Goal: Transaction & Acquisition: Book appointment/travel/reservation

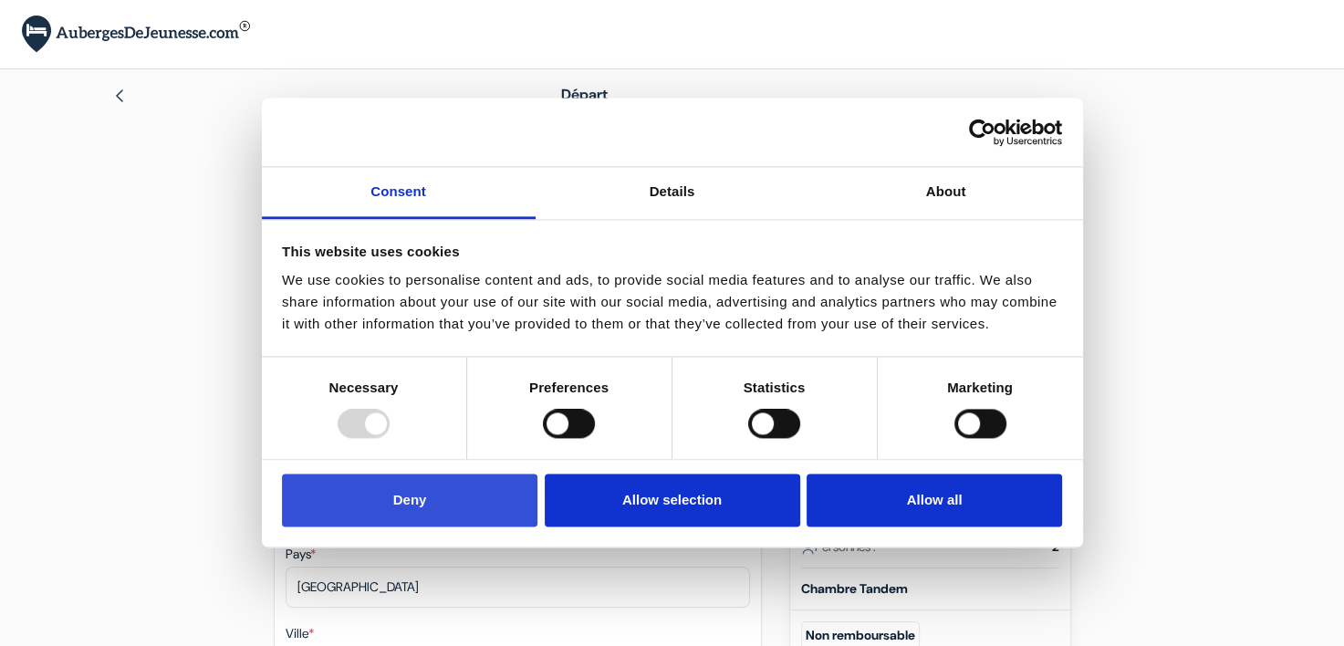
click at [453, 492] on button "Deny" at bounding box center [410, 500] width 256 height 53
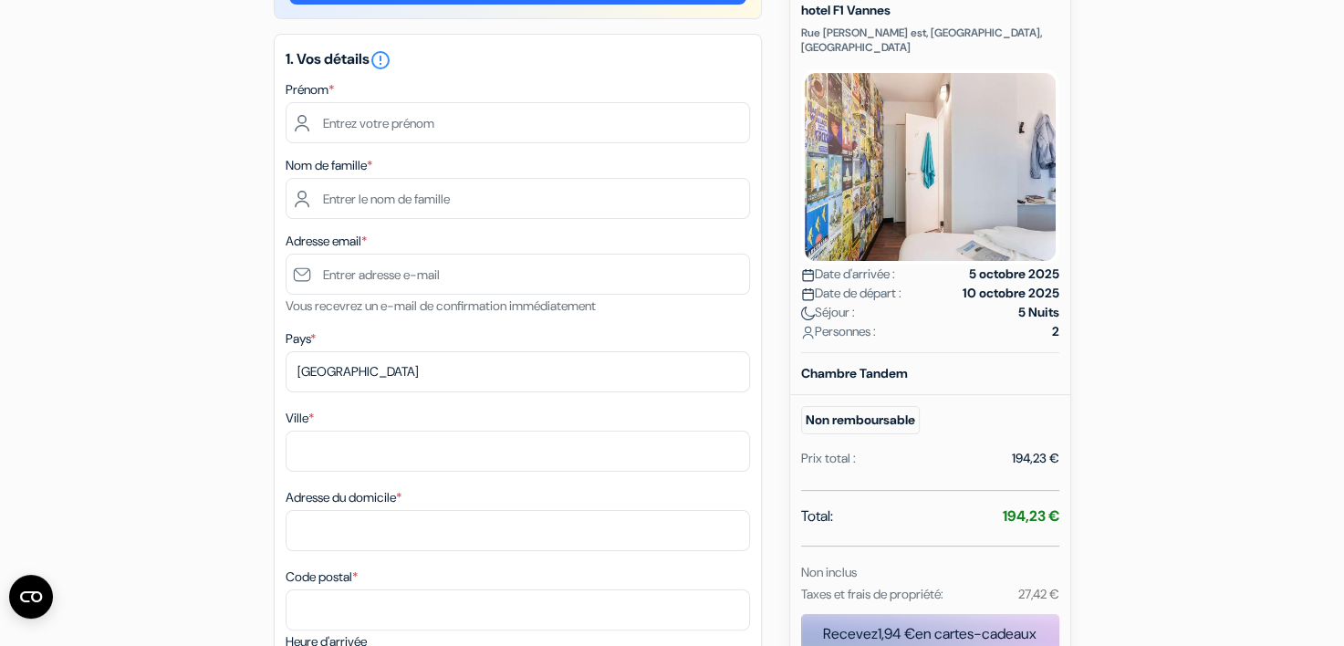
scroll to position [91, 0]
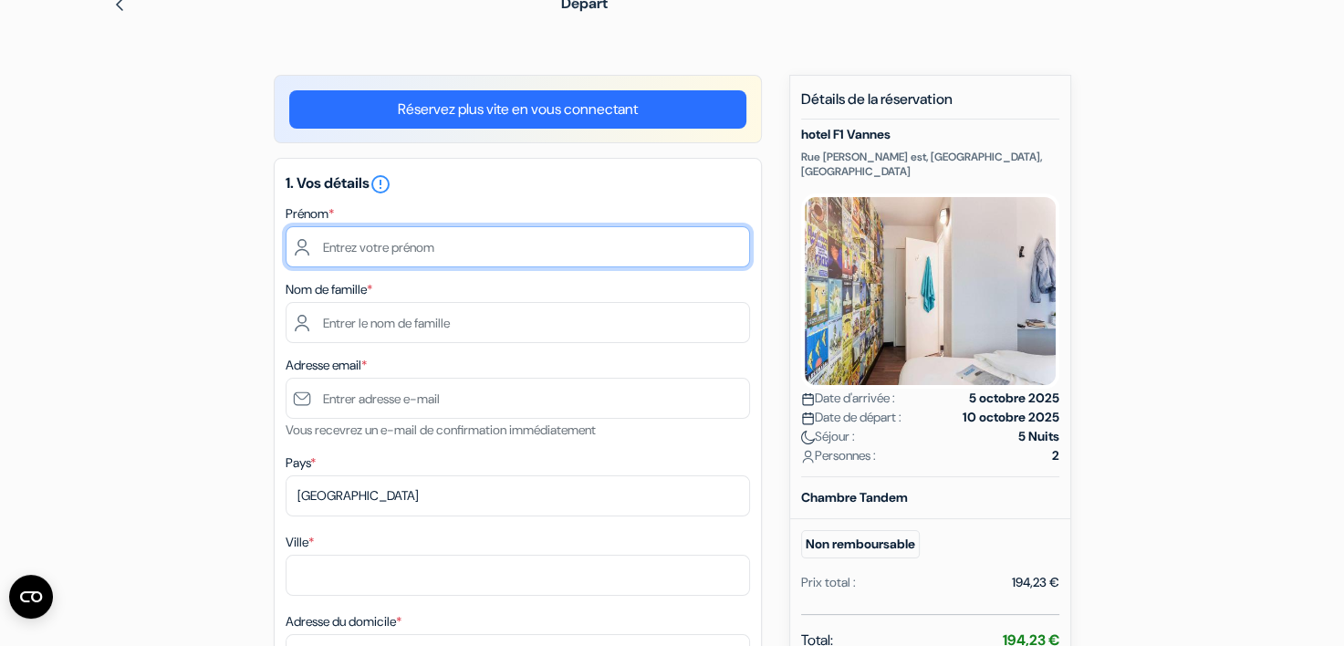
click at [419, 245] on input "text" at bounding box center [518, 246] width 465 height 41
type input "Manon"
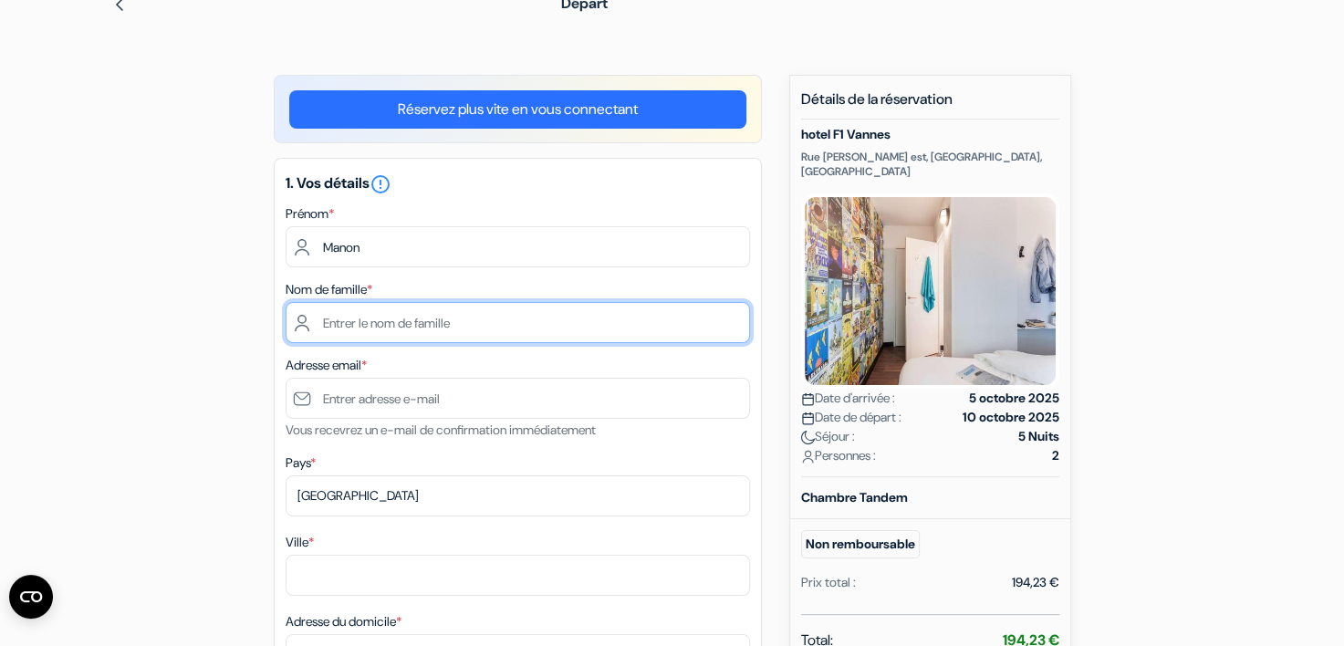
type input "FLORET"
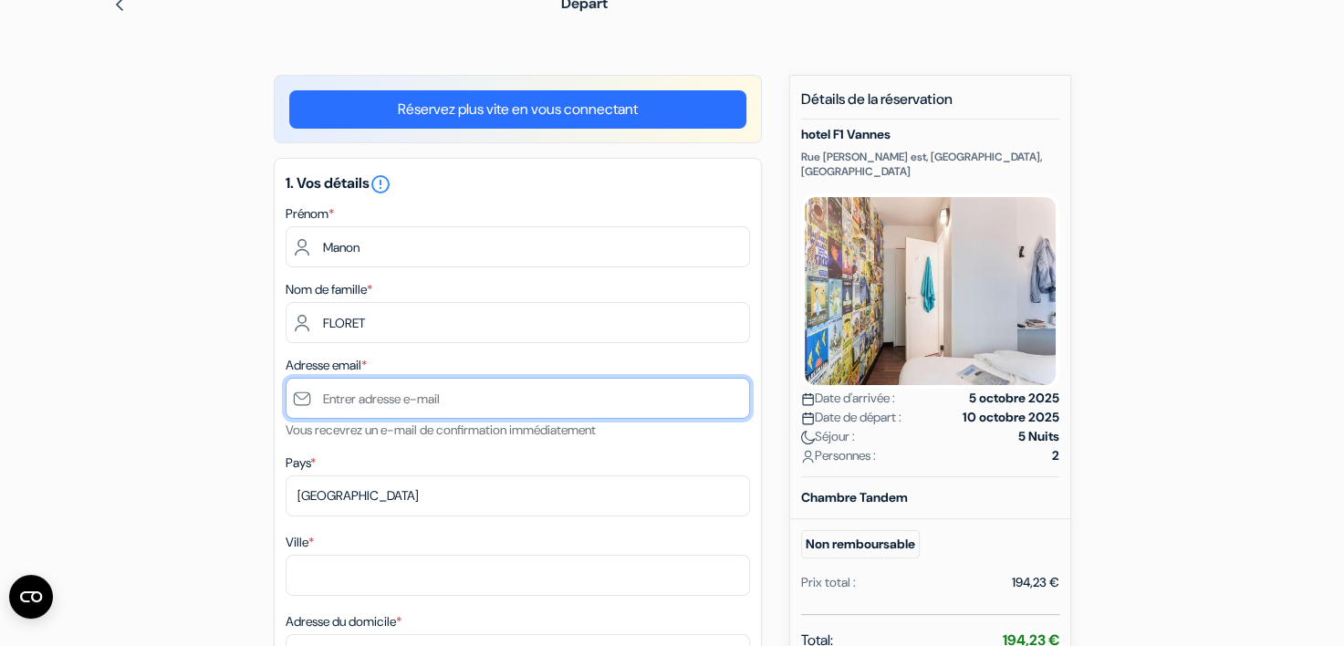
type input "[EMAIL_ADDRESS][DOMAIN_NAME]"
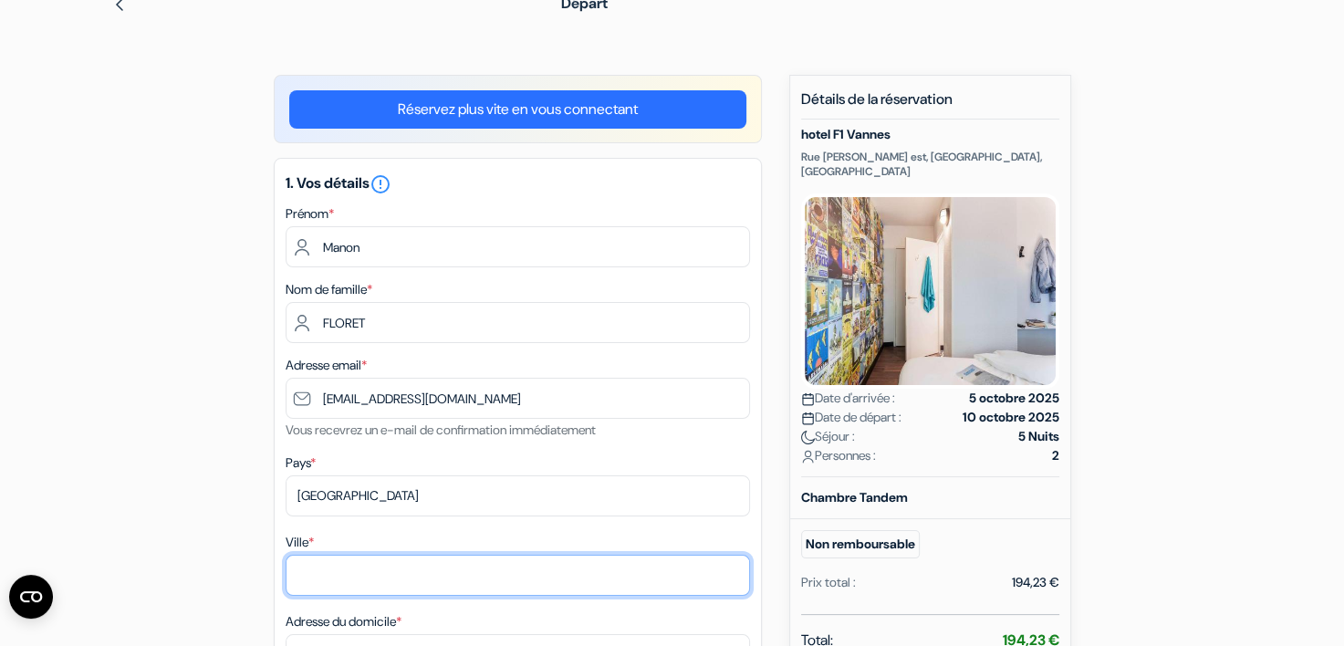
type input "Colombes"
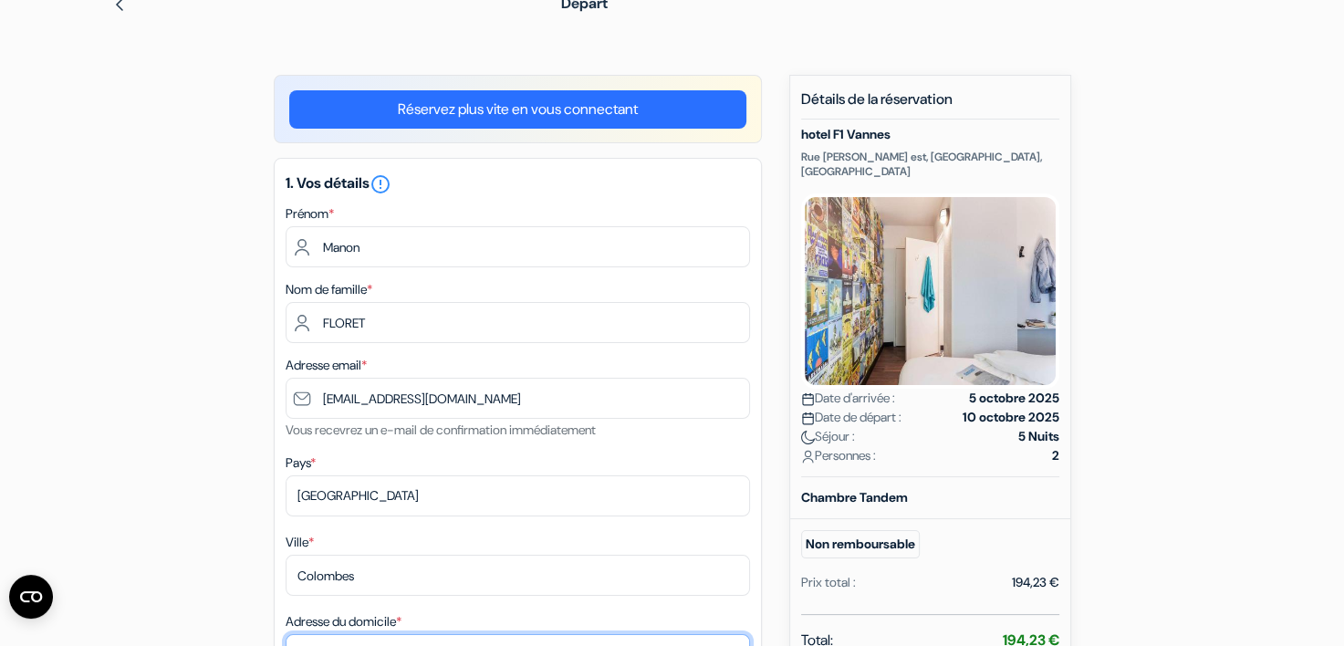
type input "[STREET_ADDRESS]"
type input "92700"
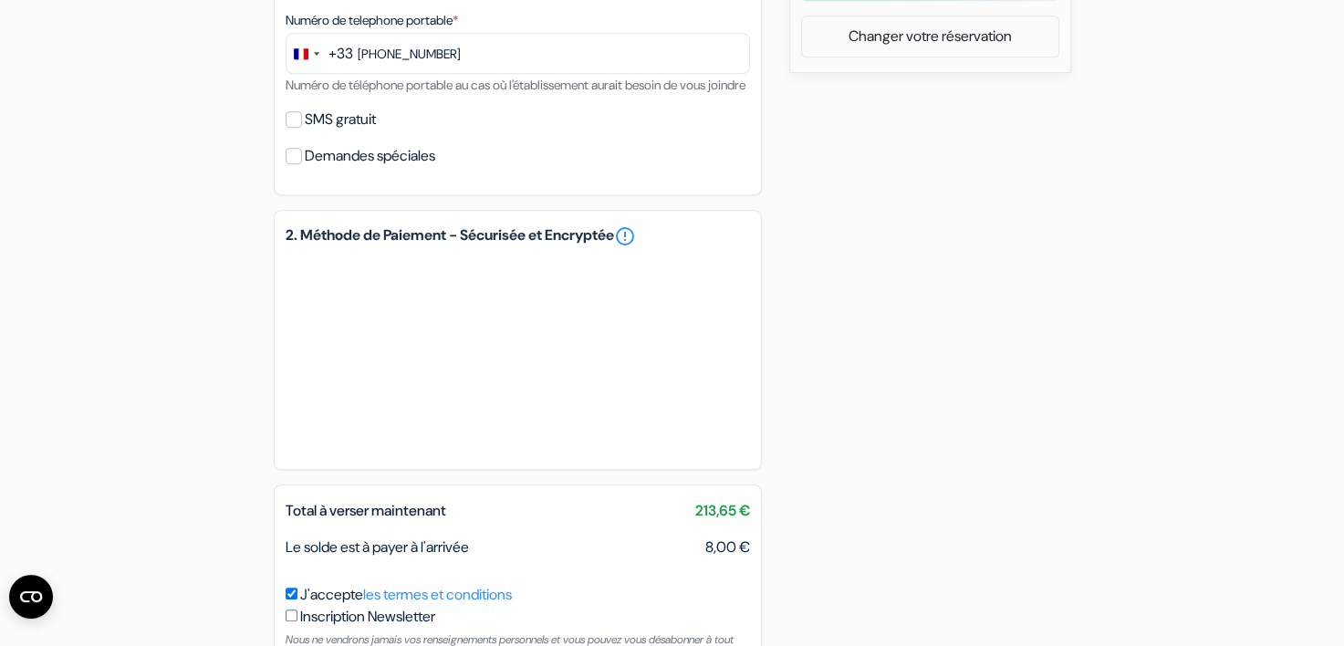
scroll to position [1059, 0]
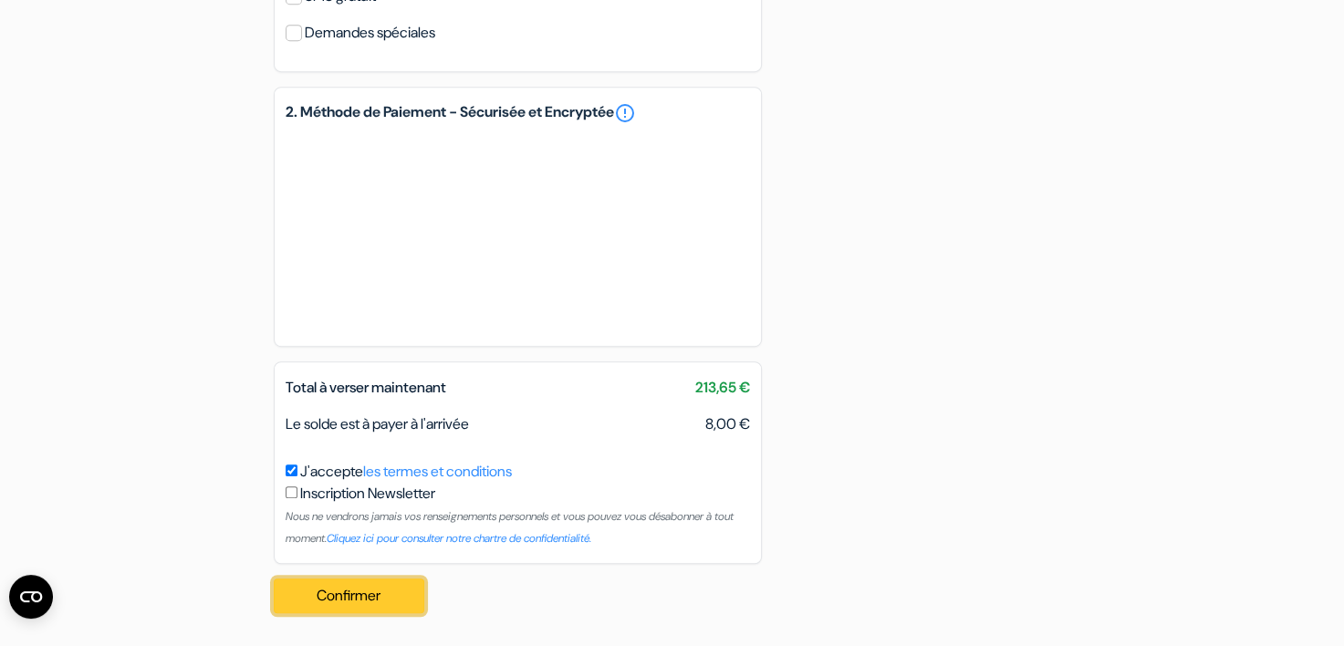
click at [360, 594] on button "Confirmer Loading..." at bounding box center [350, 596] width 152 height 35
click at [392, 599] on button "Confirmer Loading..." at bounding box center [350, 596] width 152 height 35
click at [339, 591] on button "Confirmer Loading..." at bounding box center [350, 596] width 152 height 35
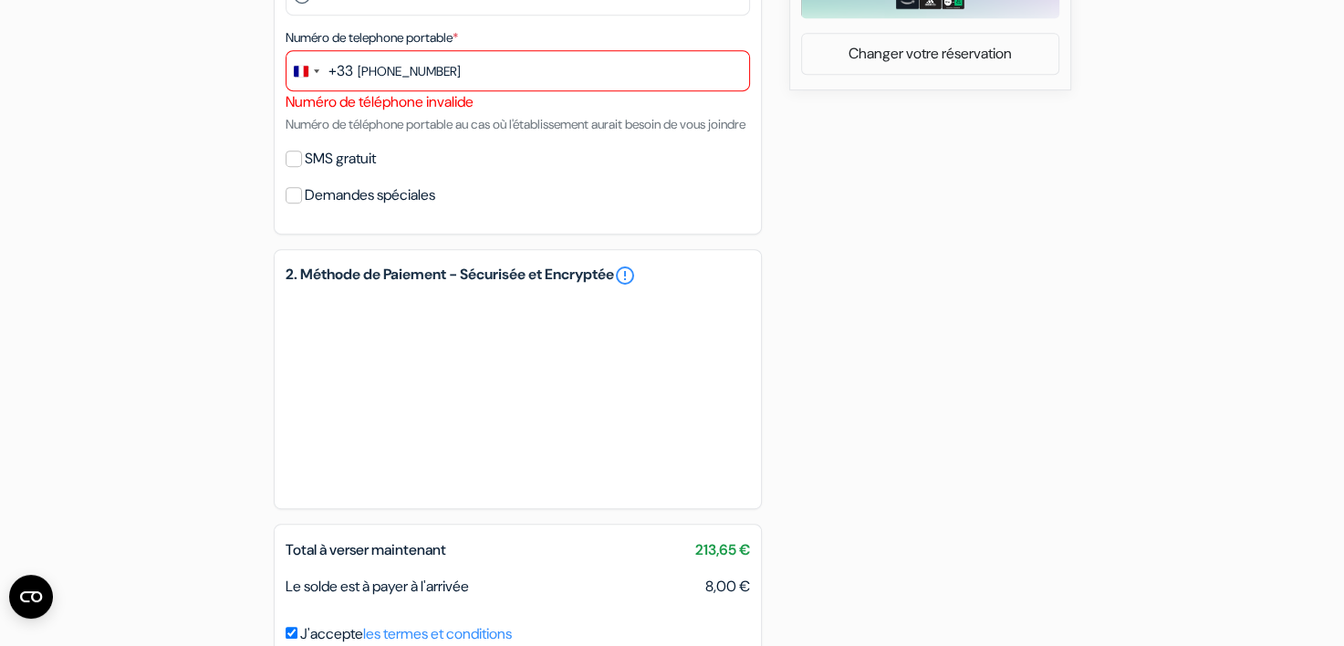
scroll to position [716, 0]
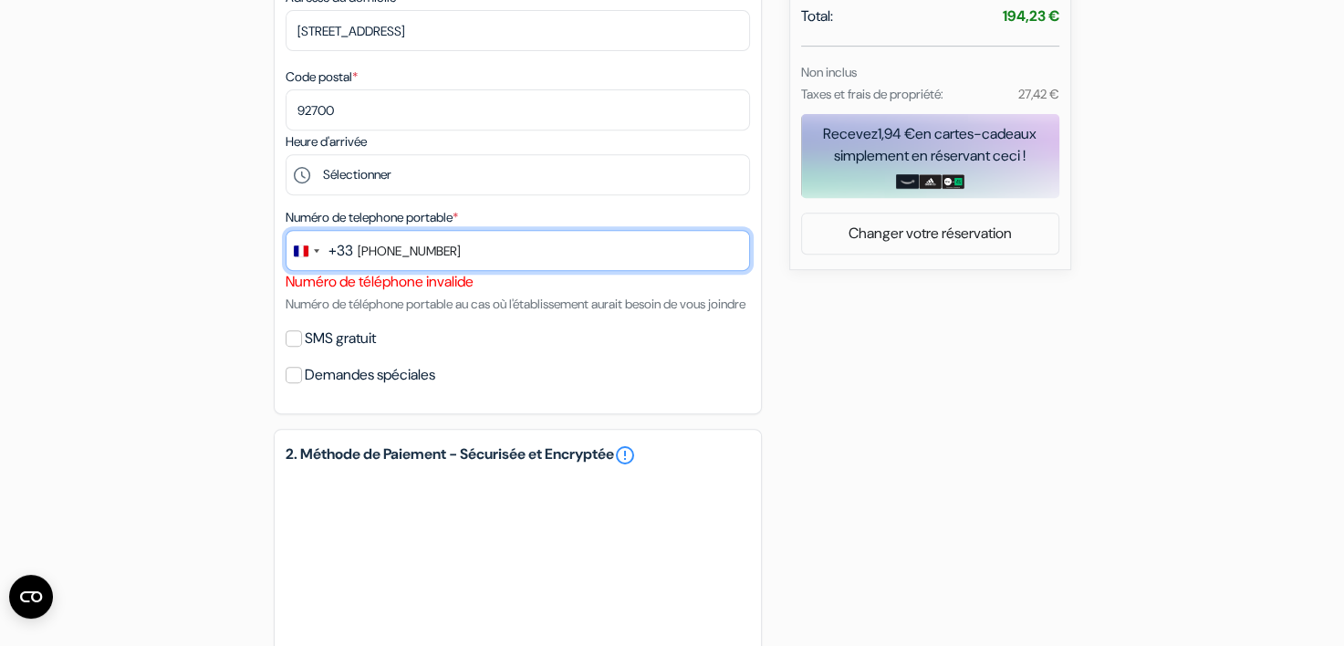
click at [380, 248] on input "[PHONE_NUMBER]" at bounding box center [518, 250] width 465 height 41
type input "611040667"
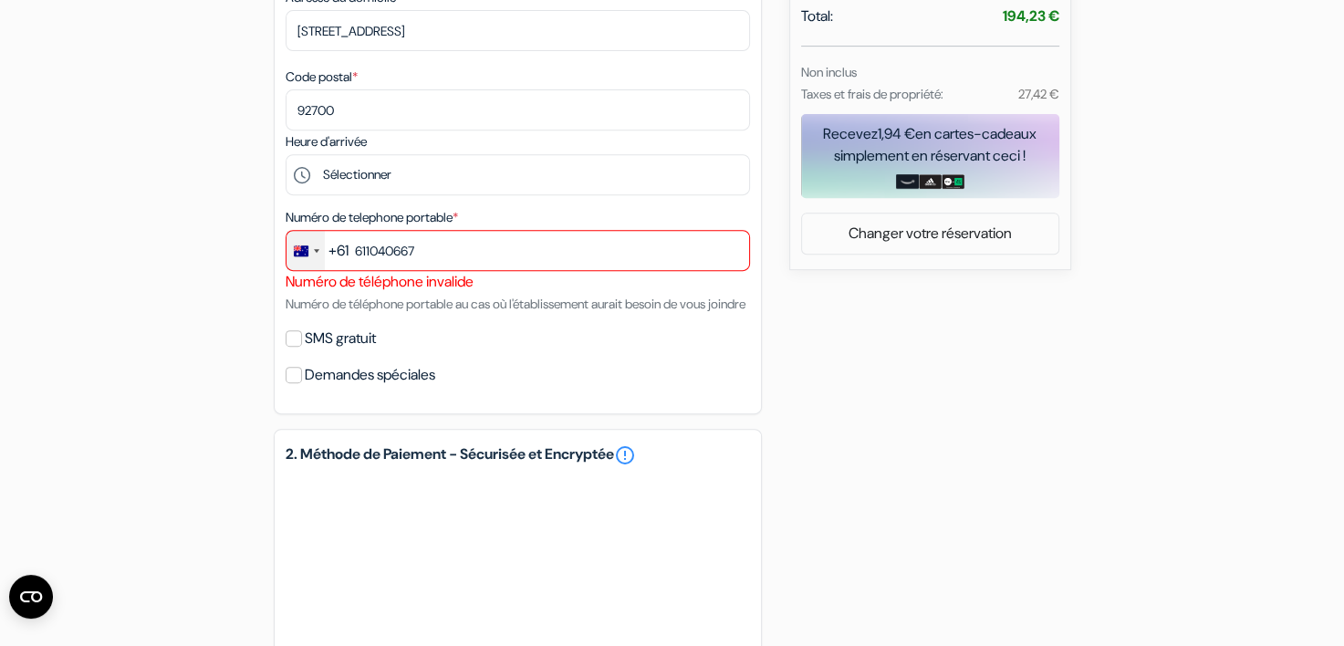
click at [314, 256] on div "Change country, selected Australia (+61)" at bounding box center [306, 250] width 38 height 39
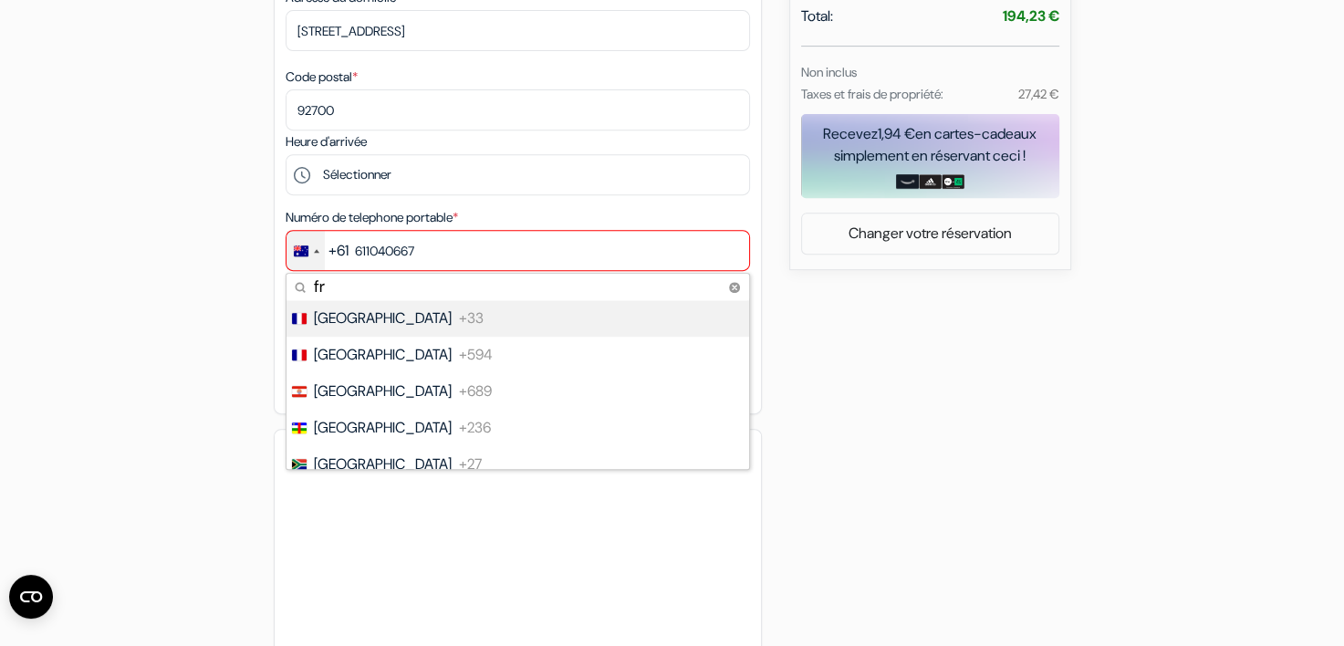
type input "fr"
click at [344, 318] on span "[GEOGRAPHIC_DATA]" at bounding box center [383, 319] width 138 height 22
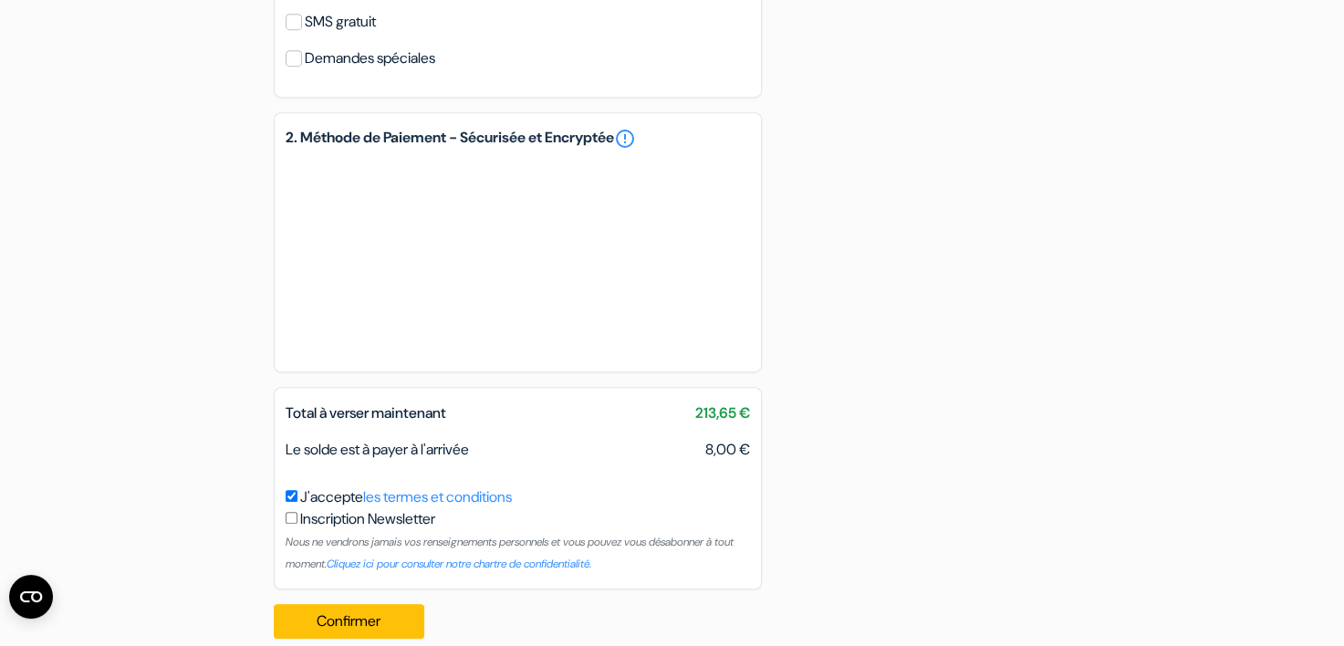
scroll to position [1081, 0]
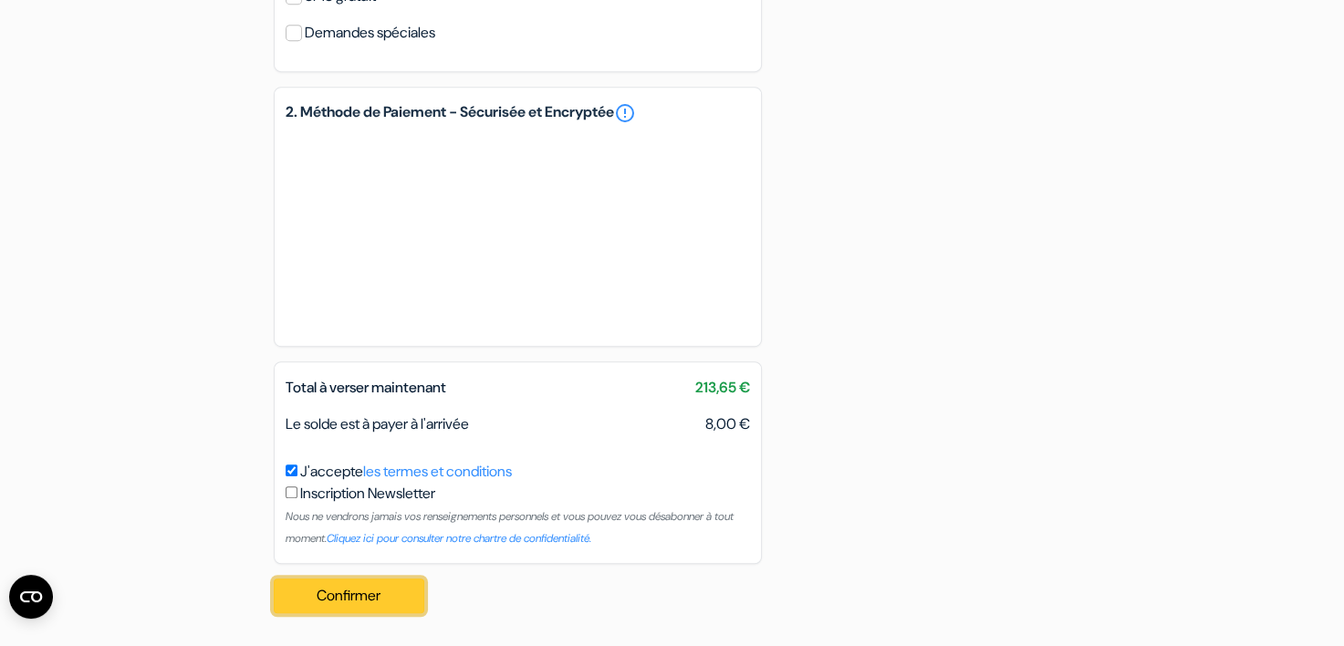
click at [299, 589] on button "Confirmer Loading..." at bounding box center [350, 596] width 152 height 35
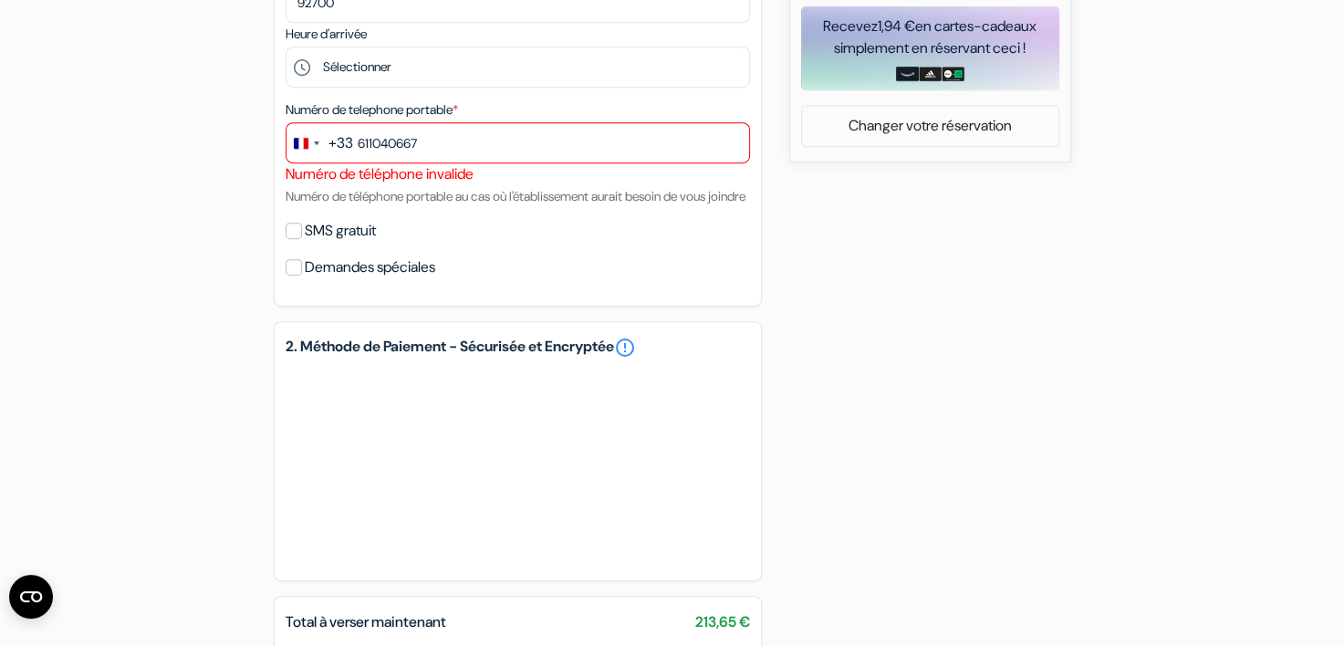
scroll to position [807, 0]
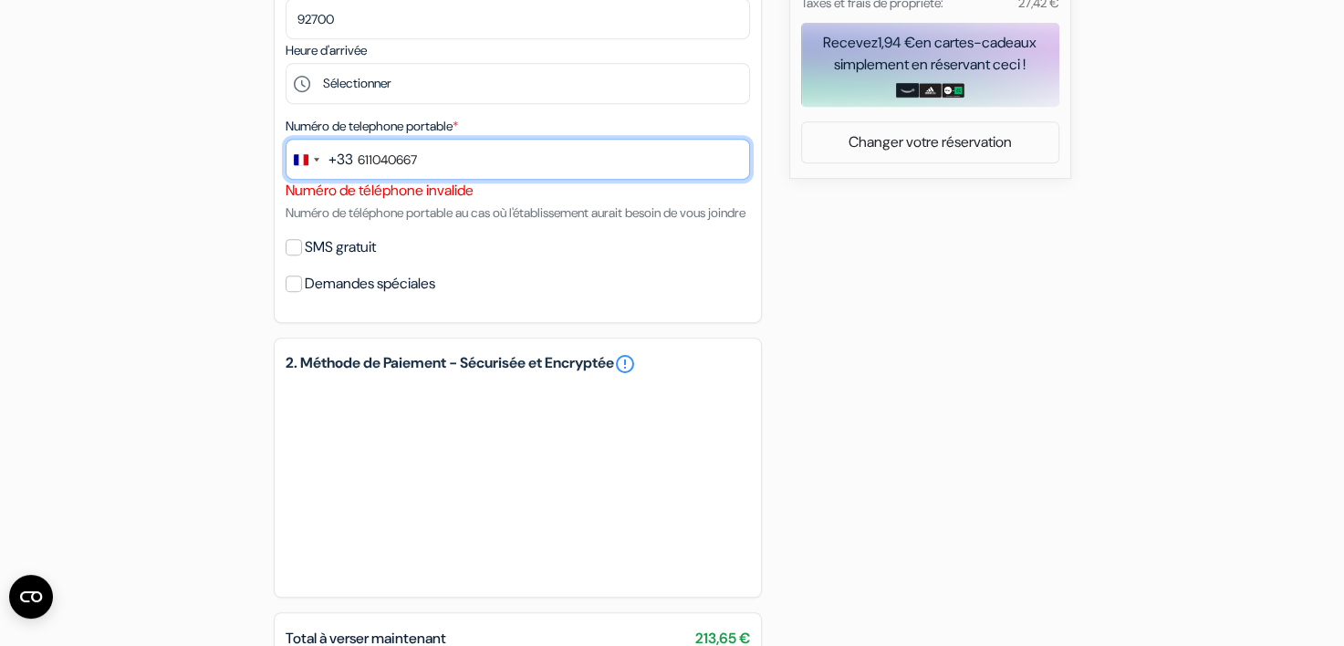
drag, startPoint x: 357, startPoint y: 162, endPoint x: 274, endPoint y: 164, distance: 83.1
click at [357, 162] on input "611040667" at bounding box center [518, 159] width 465 height 41
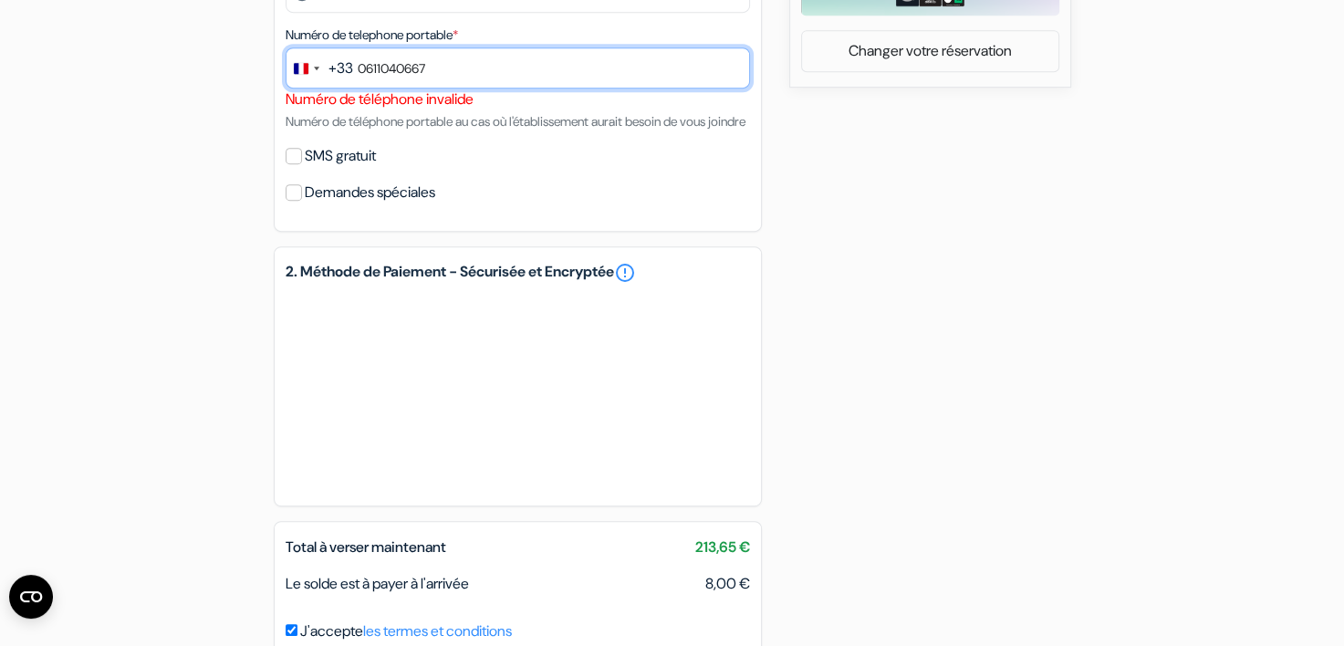
scroll to position [1081, 0]
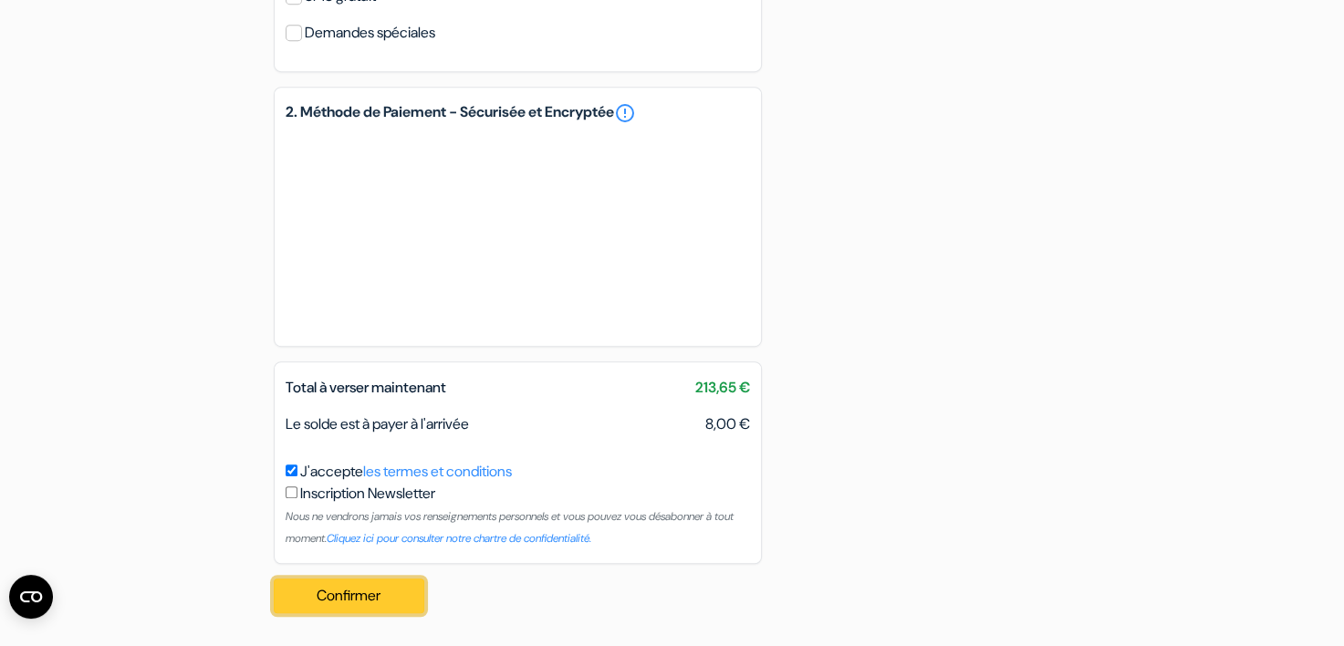
click at [298, 595] on button "Confirmer Loading..." at bounding box center [350, 596] width 152 height 35
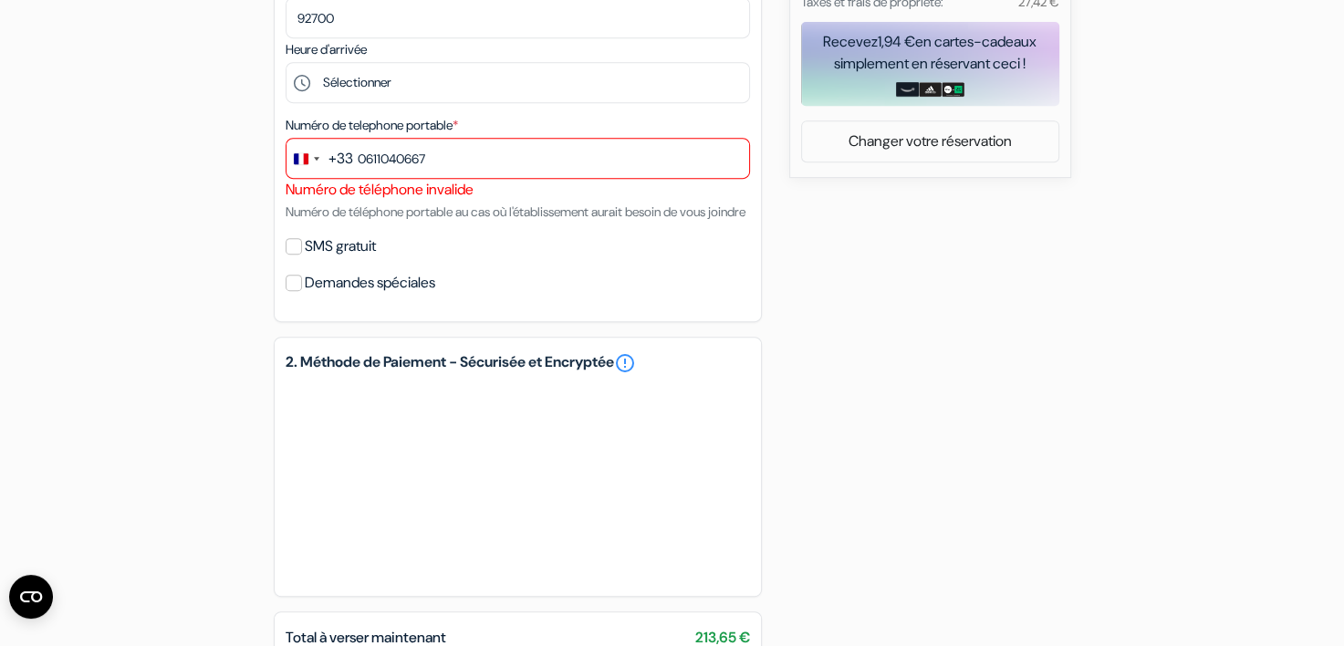
scroll to position [807, 0]
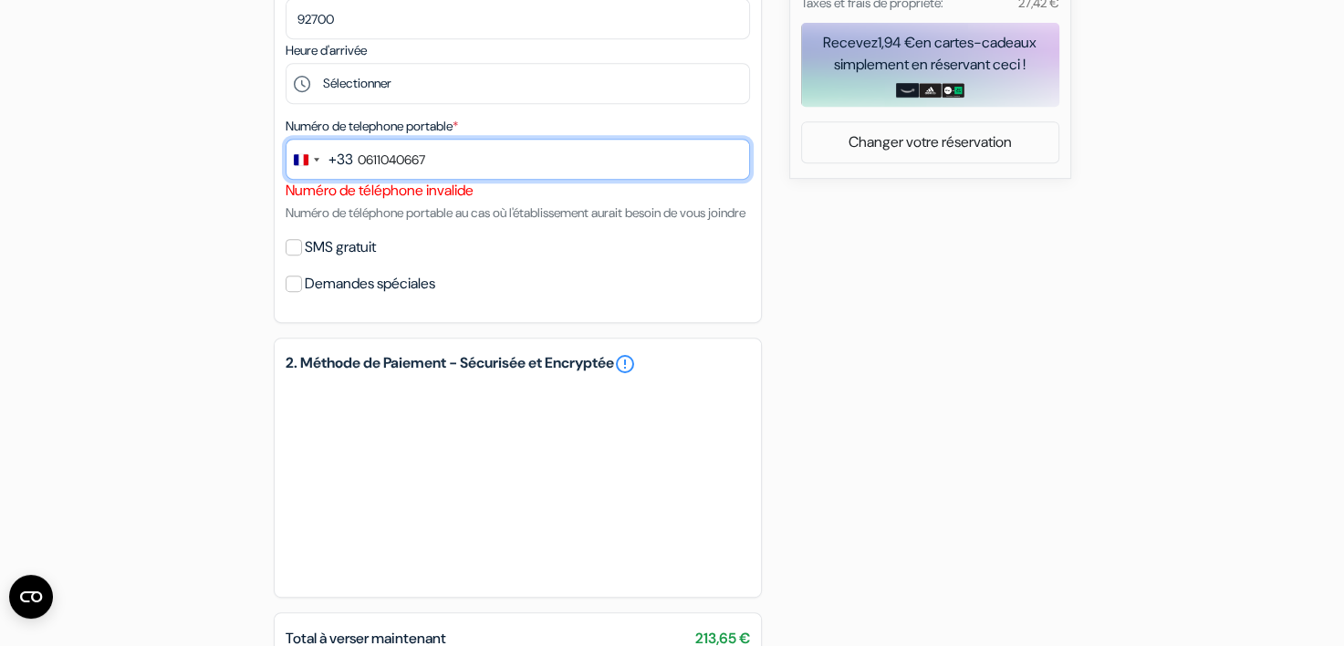
click at [505, 160] on input "0611040667" at bounding box center [518, 159] width 465 height 41
type input "0"
type input "611040667"
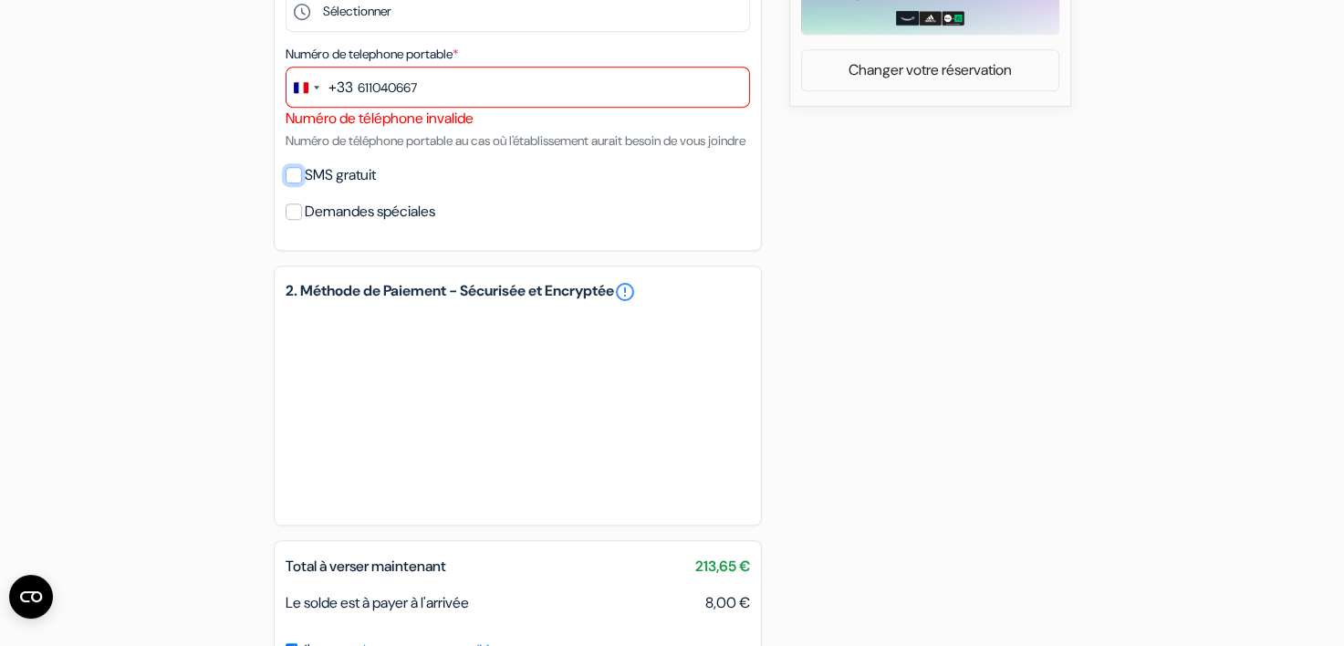
scroll to position [898, 0]
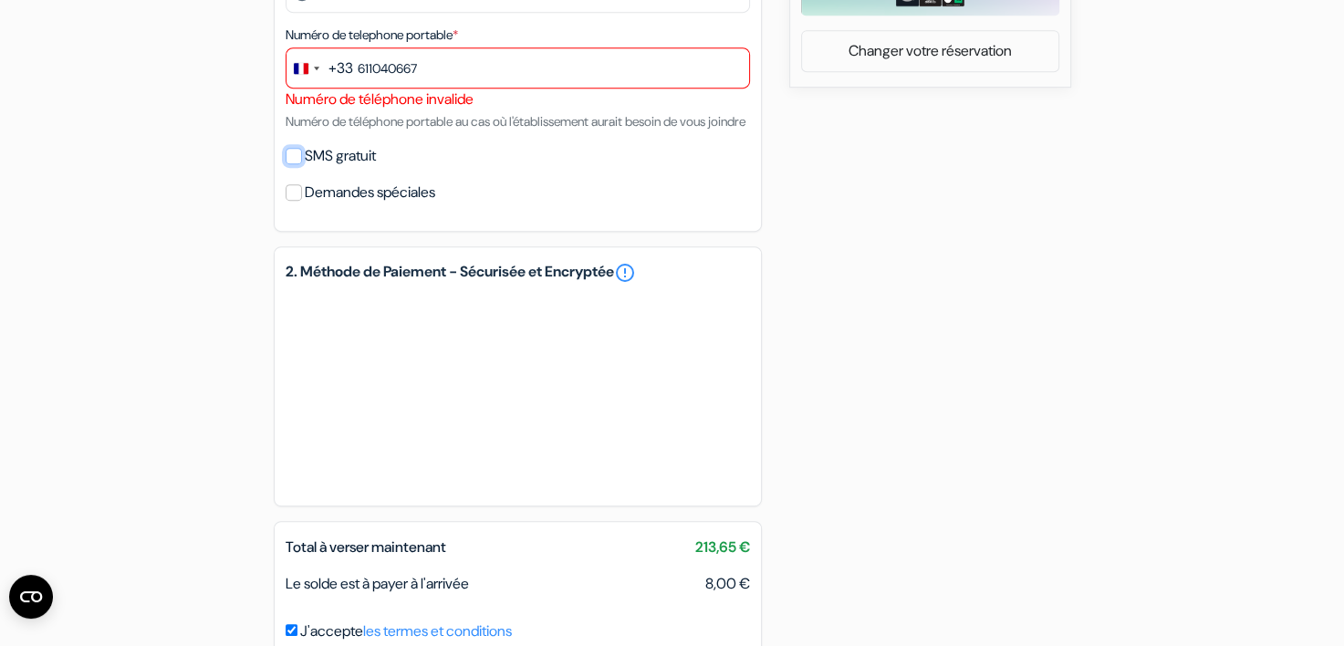
click at [288, 164] on input "SMS gratuit" at bounding box center [294, 156] width 16 height 16
checkbox input "true"
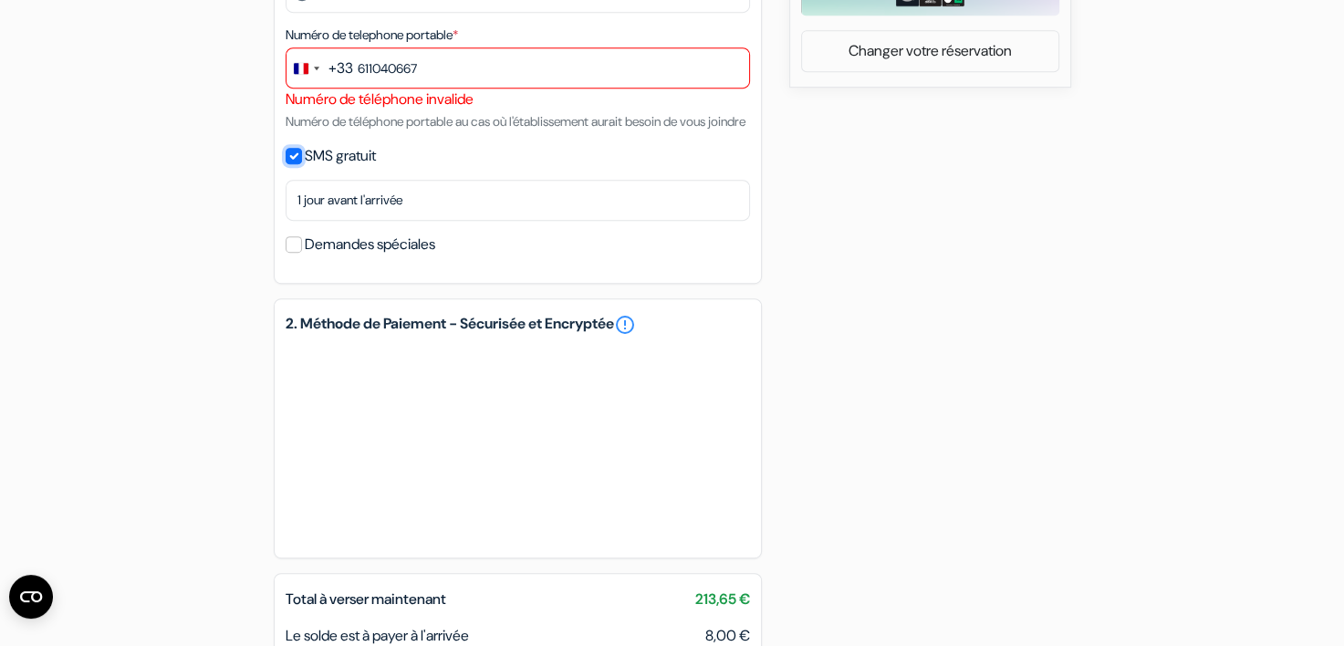
scroll to position [1134, 0]
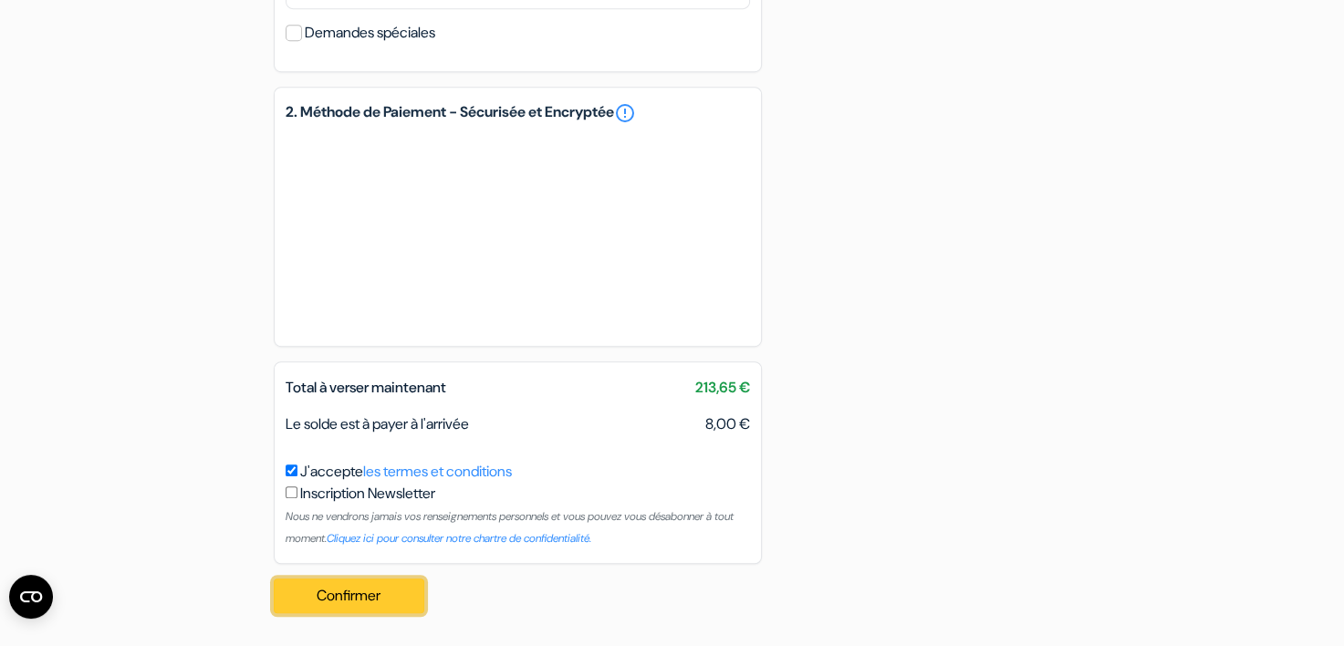
click at [379, 602] on button "Confirmer Loading..." at bounding box center [350, 596] width 152 height 35
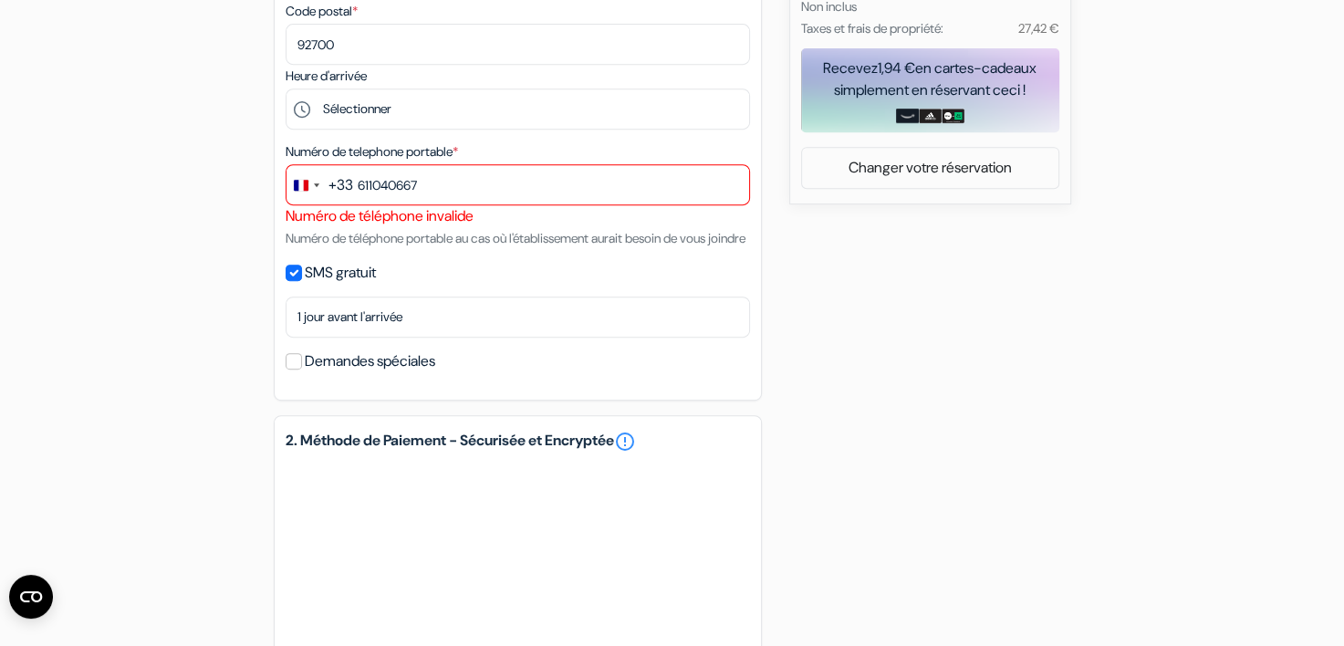
scroll to position [677, 0]
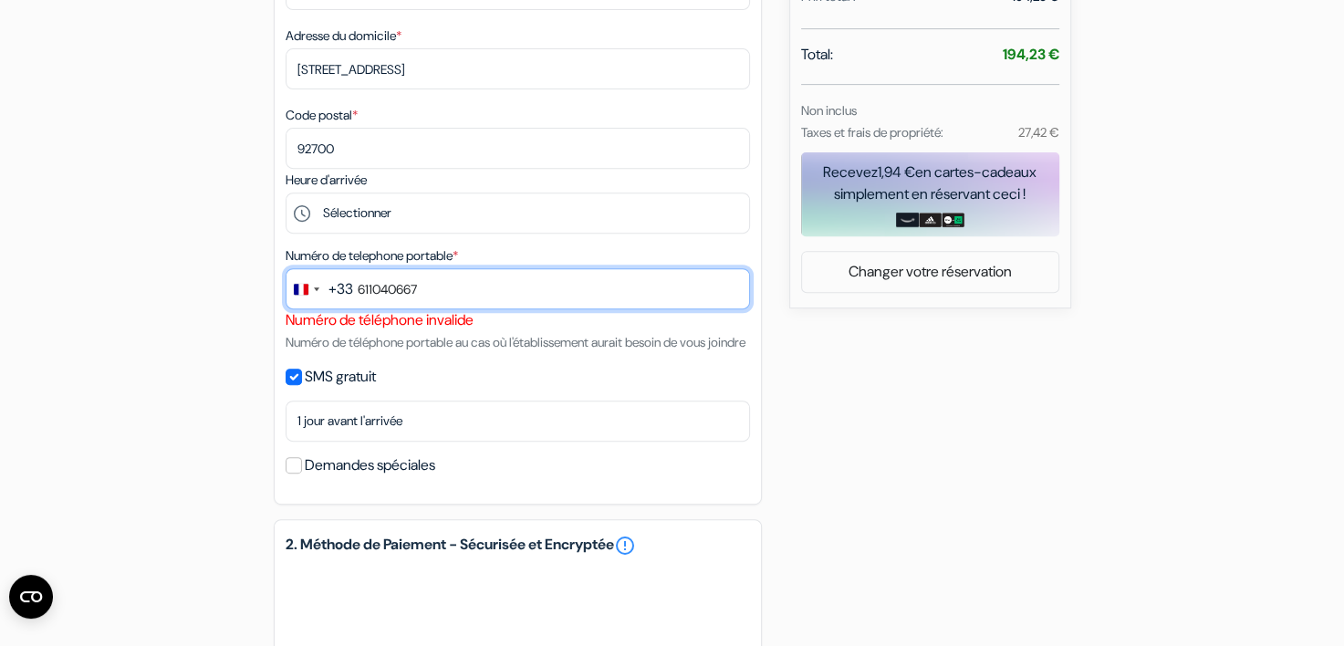
click at [359, 285] on input "611040667" at bounding box center [518, 288] width 465 height 41
click at [357, 290] on input "611040667" at bounding box center [518, 288] width 465 height 41
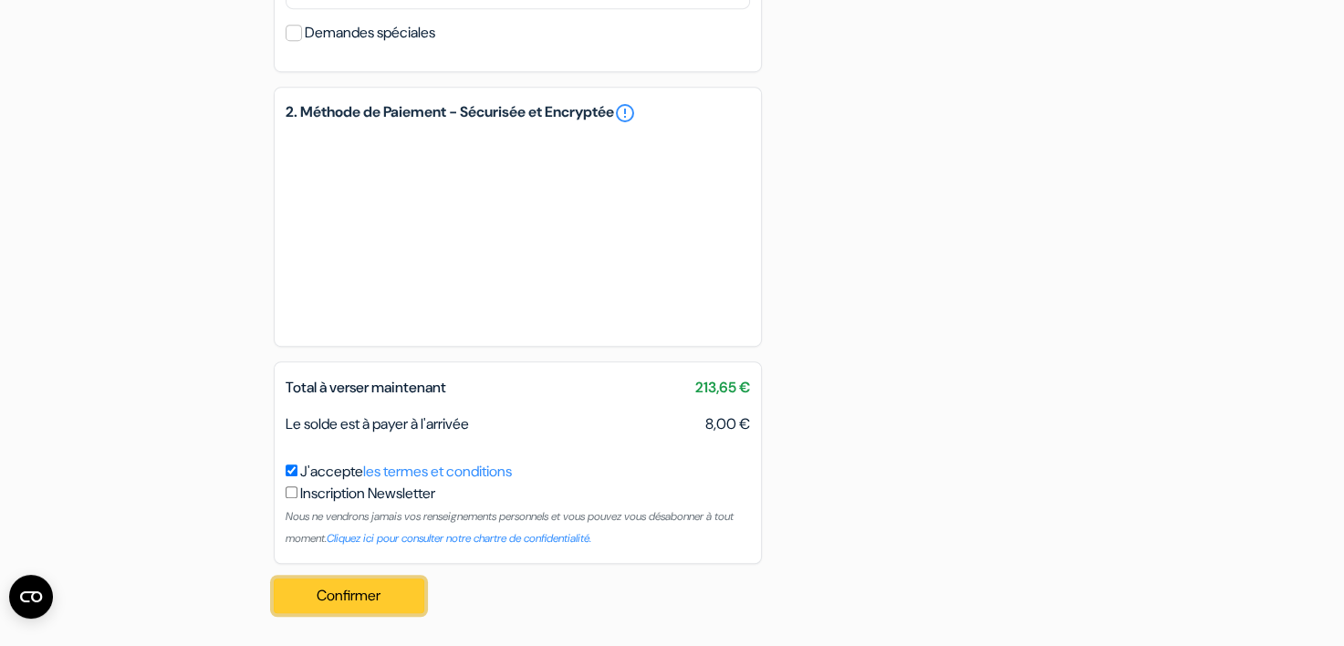
click at [295, 591] on button "Confirmer Loading..." at bounding box center [350, 596] width 152 height 35
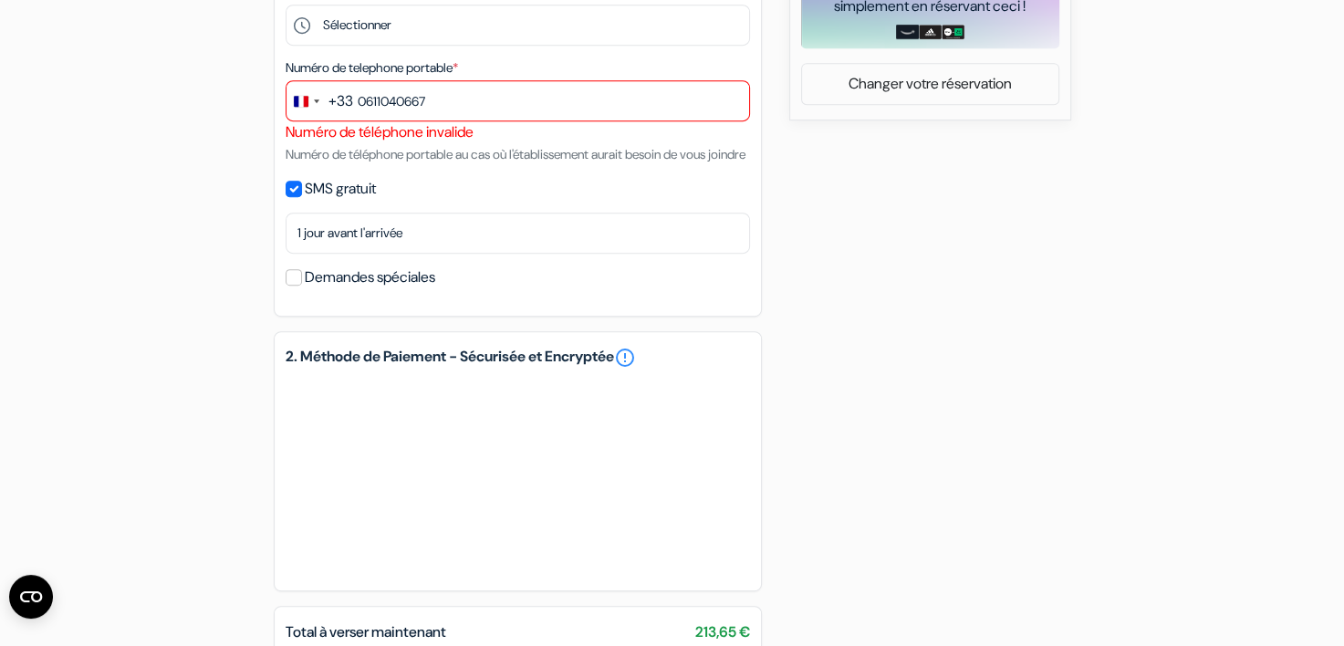
scroll to position [768, 0]
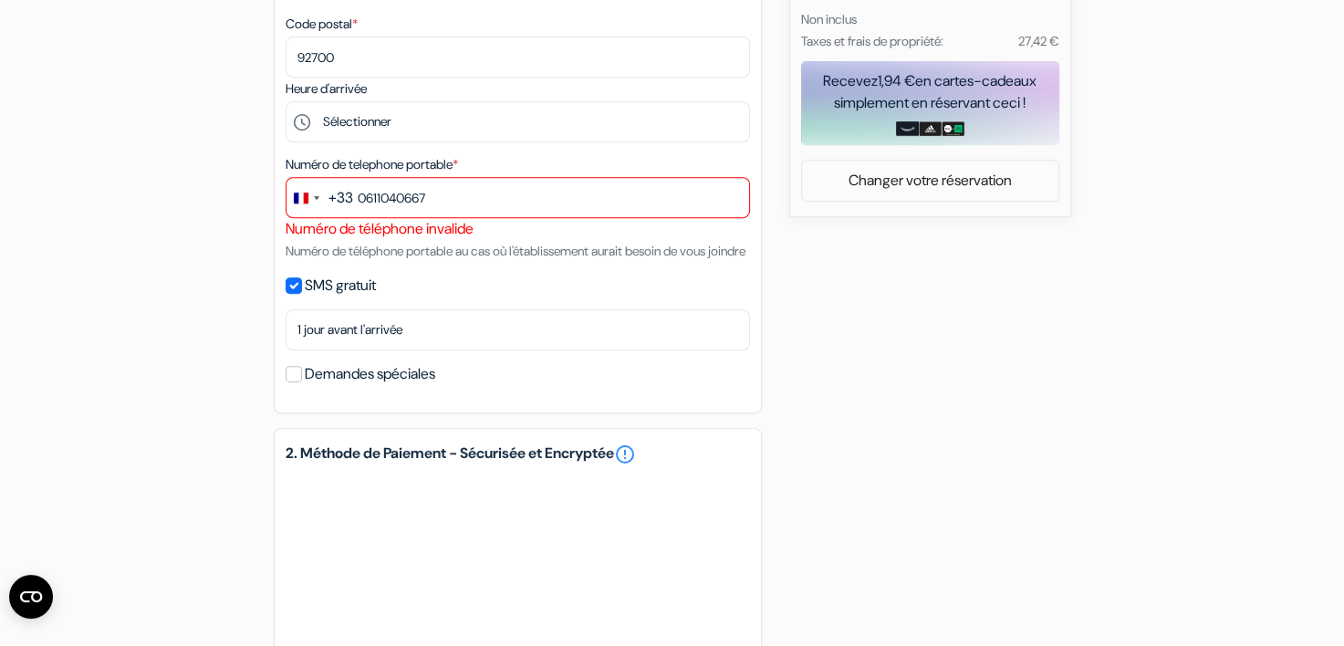
click at [286, 240] on div at bounding box center [286, 240] width 0 height 0
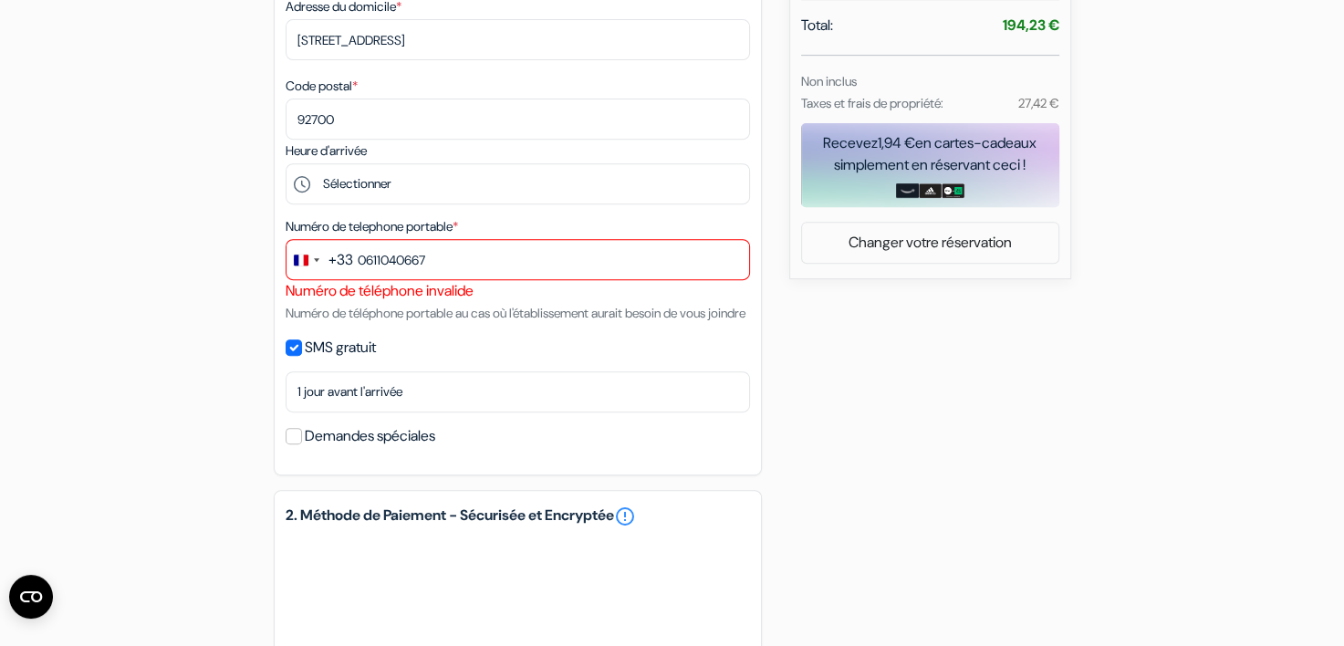
scroll to position [677, 0]
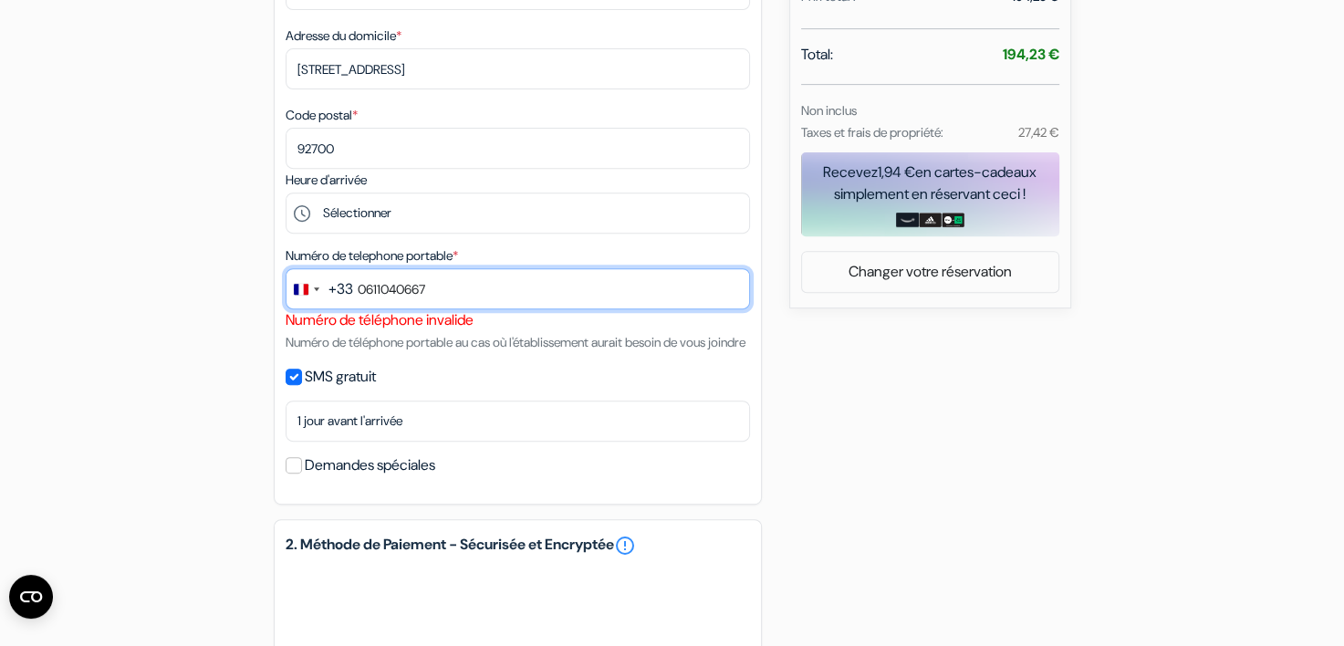
drag, startPoint x: 361, startPoint y: 288, endPoint x: 455, endPoint y: 288, distance: 94.0
click at [455, 288] on input "0611040667" at bounding box center [518, 288] width 465 height 41
type input "0"
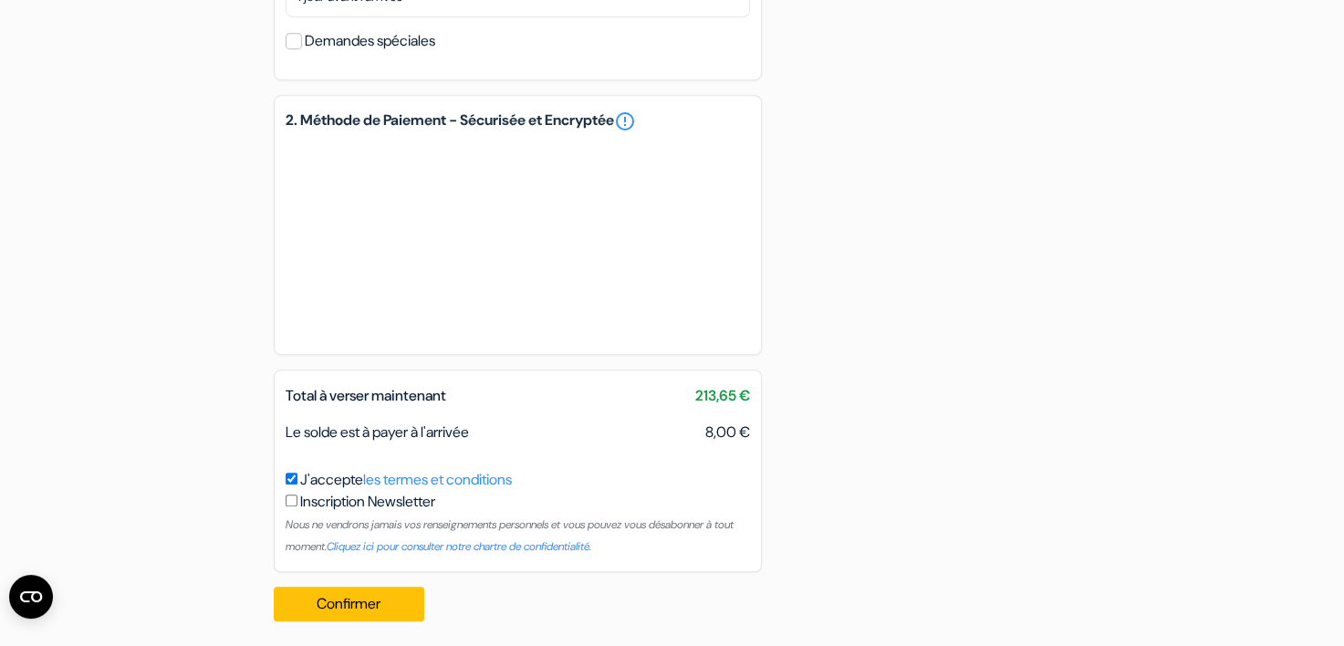
scroll to position [1134, 0]
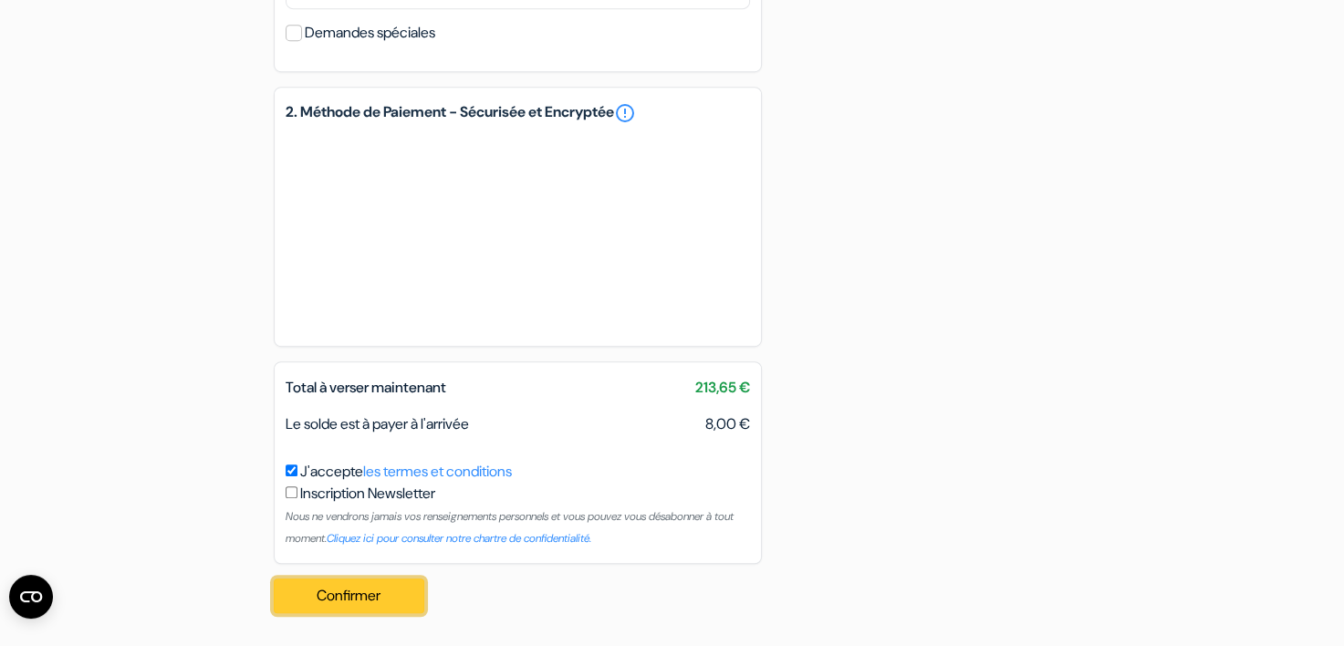
click at [392, 586] on button "Confirmer Loading..." at bounding box center [350, 596] width 152 height 35
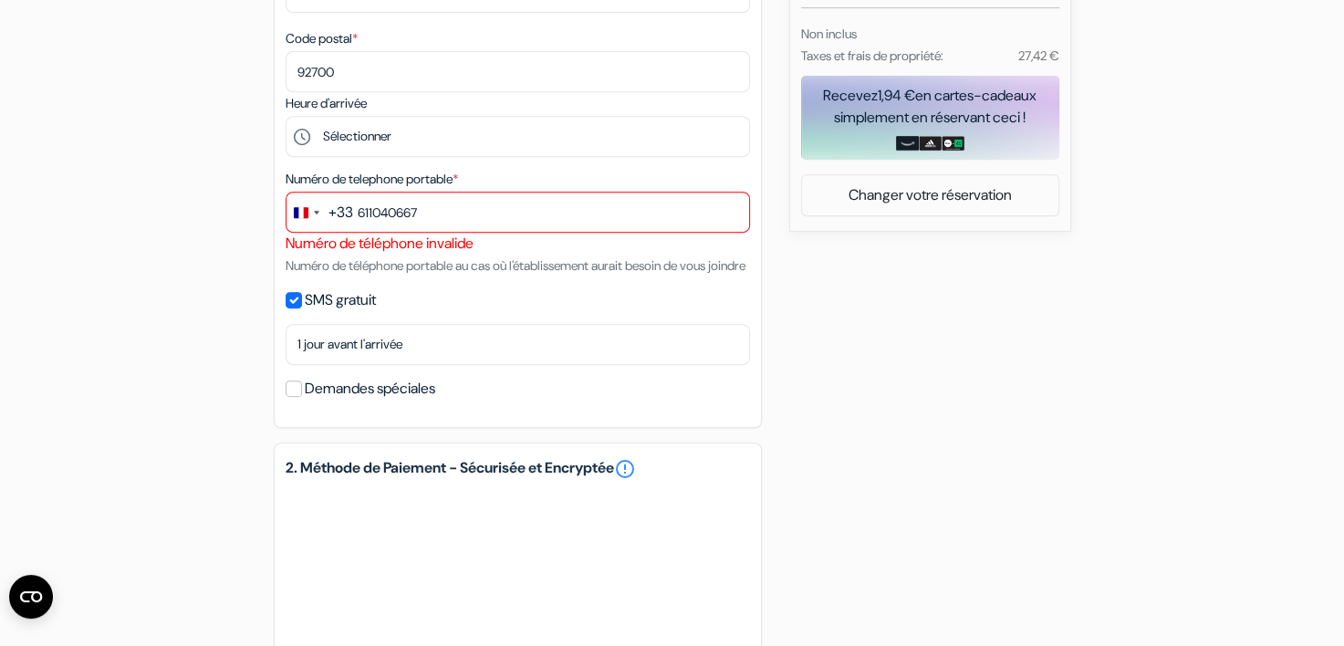
scroll to position [677, 0]
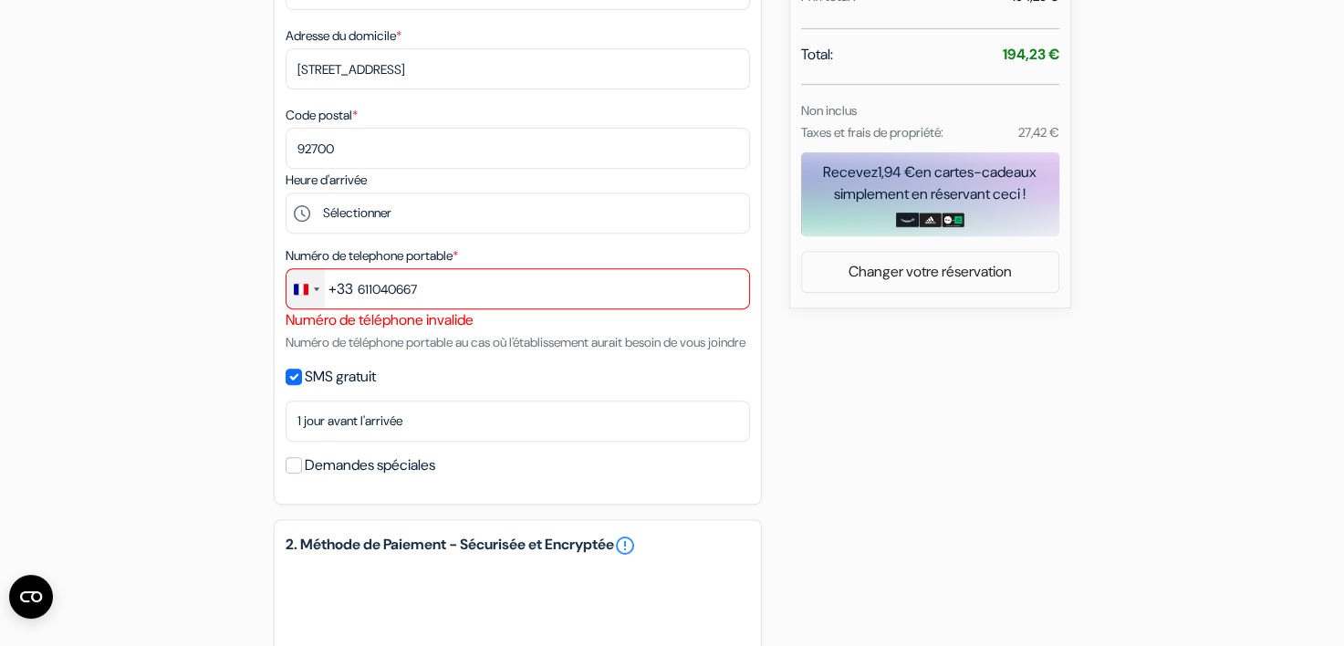
click at [311, 295] on div "Change country, selected France (+33)" at bounding box center [306, 288] width 38 height 39
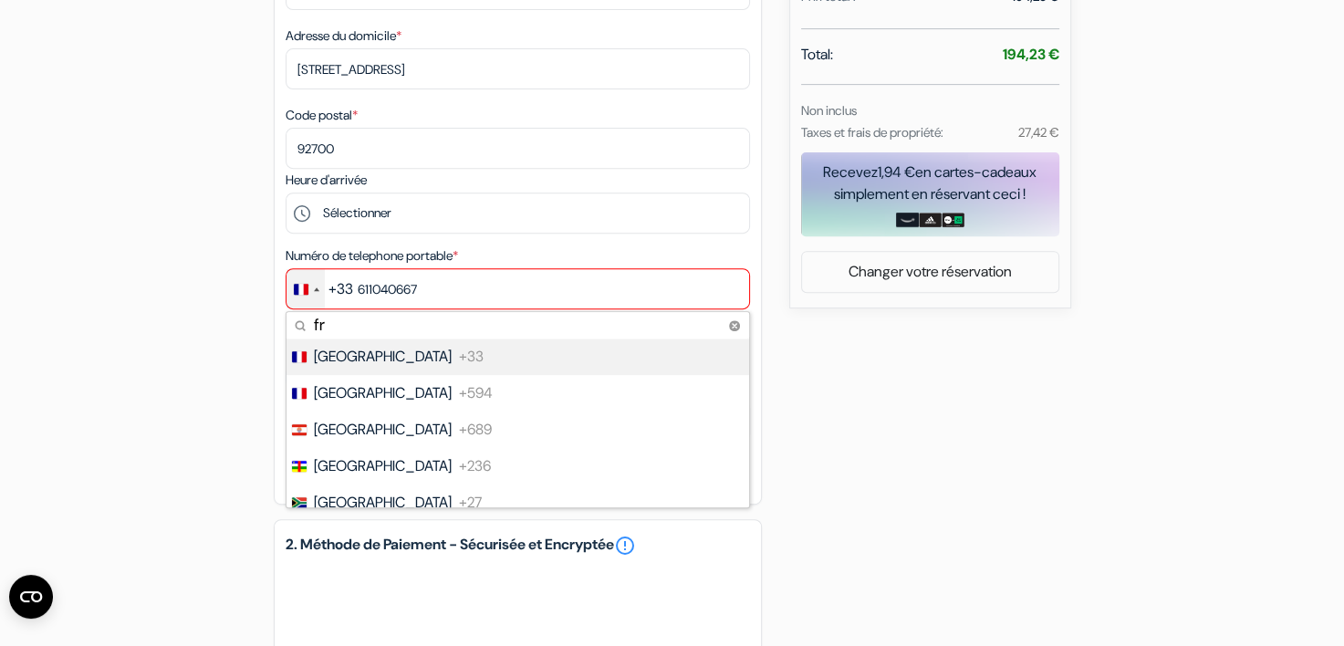
click at [327, 354] on span "[GEOGRAPHIC_DATA]" at bounding box center [383, 357] width 138 height 22
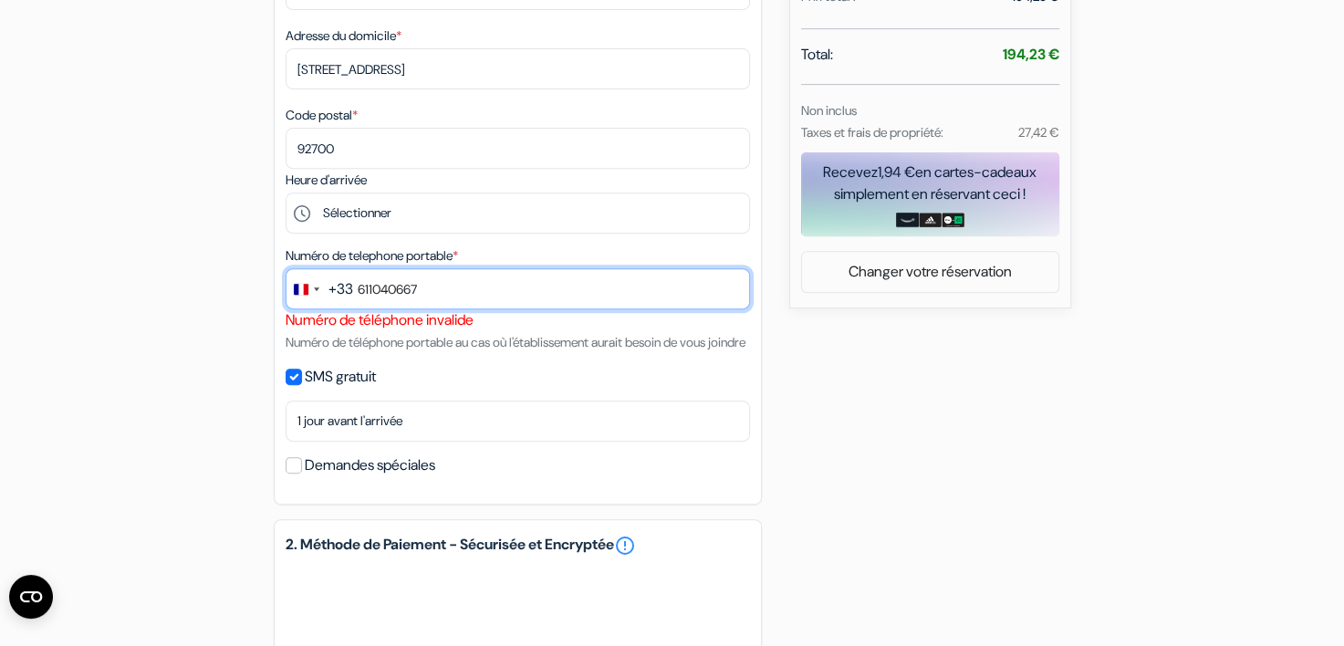
click at [358, 285] on input "611040667" at bounding box center [518, 288] width 465 height 41
click at [360, 292] on input "611040667" at bounding box center [518, 288] width 465 height 41
click at [357, 292] on input "611040667" at bounding box center [518, 288] width 465 height 41
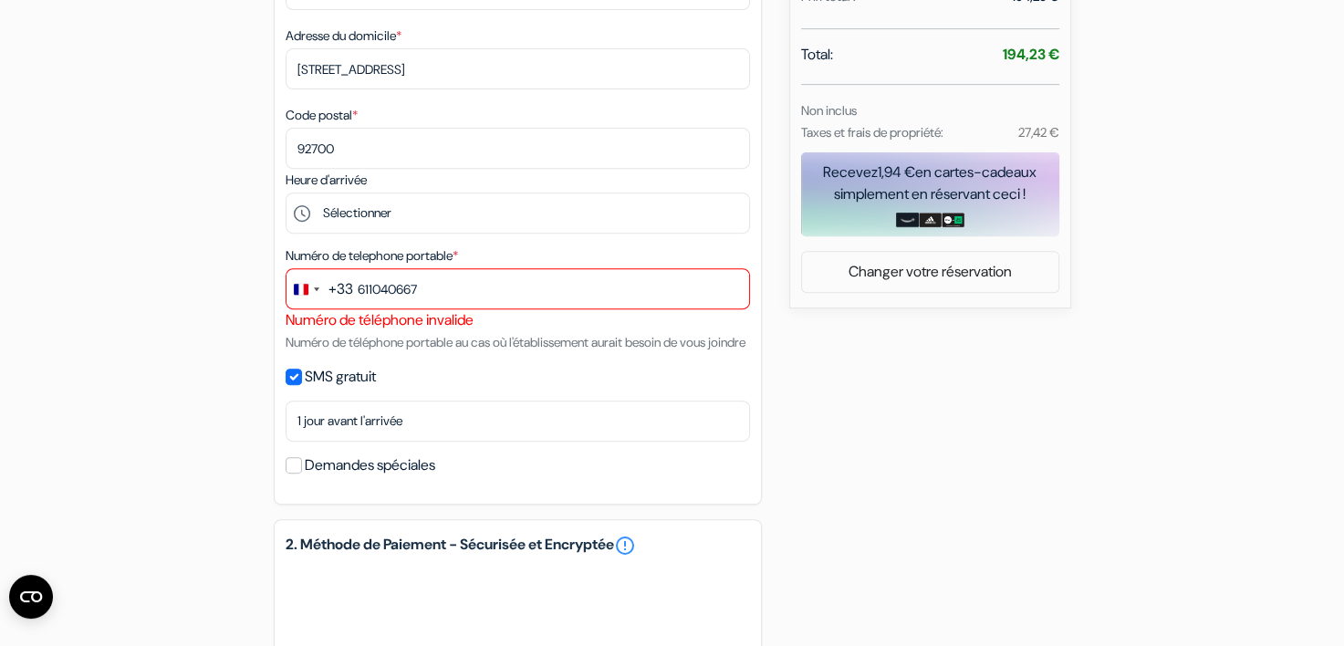
click at [342, 291] on div "+33" at bounding box center [341, 289] width 25 height 22
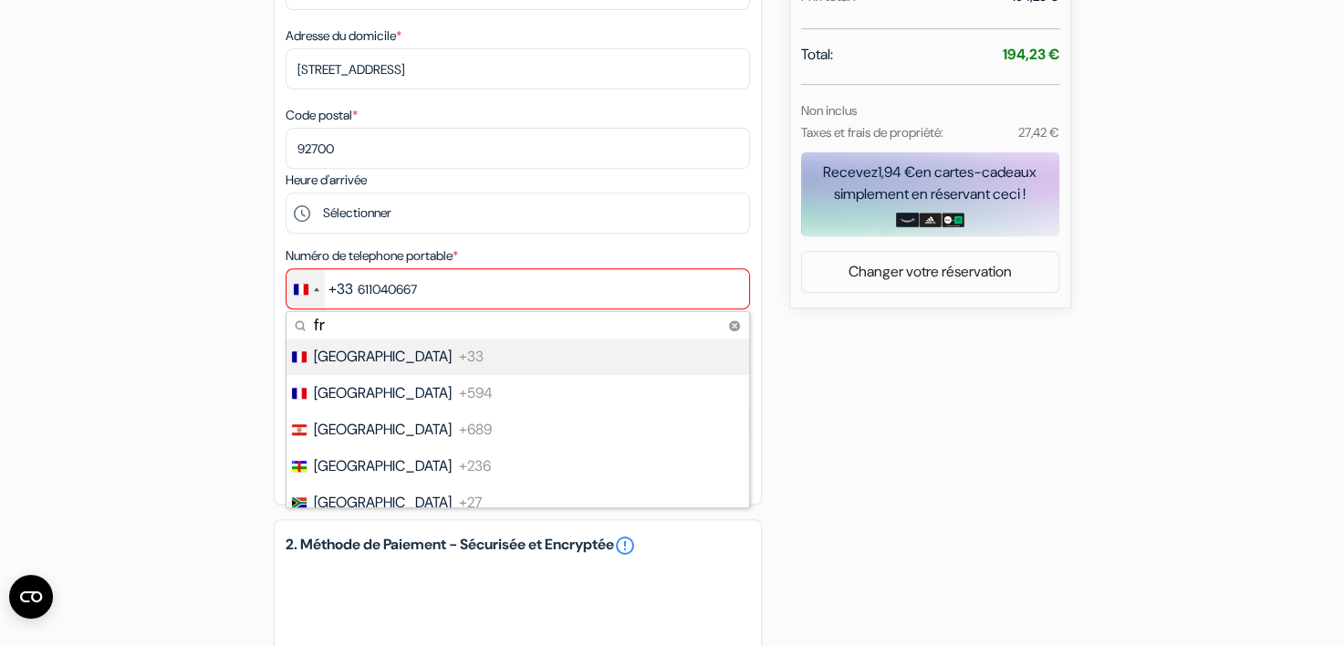
click at [327, 362] on span "[GEOGRAPHIC_DATA]" at bounding box center [383, 357] width 138 height 22
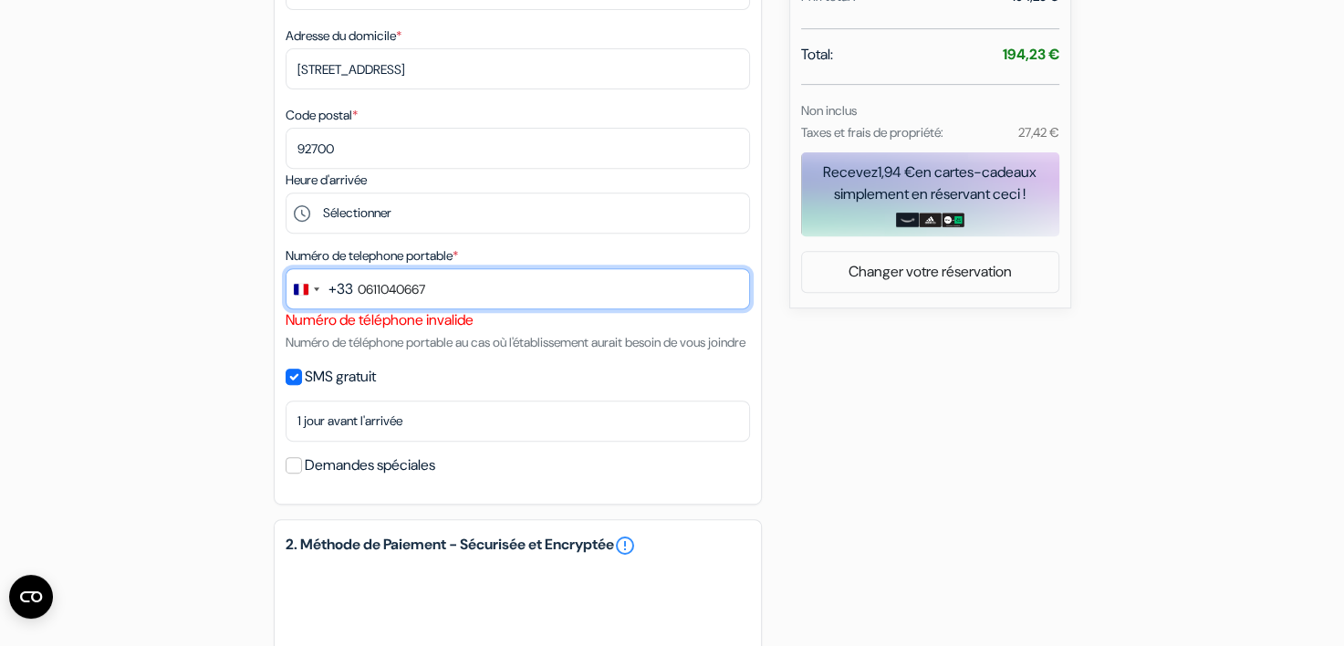
type input "0611040667"
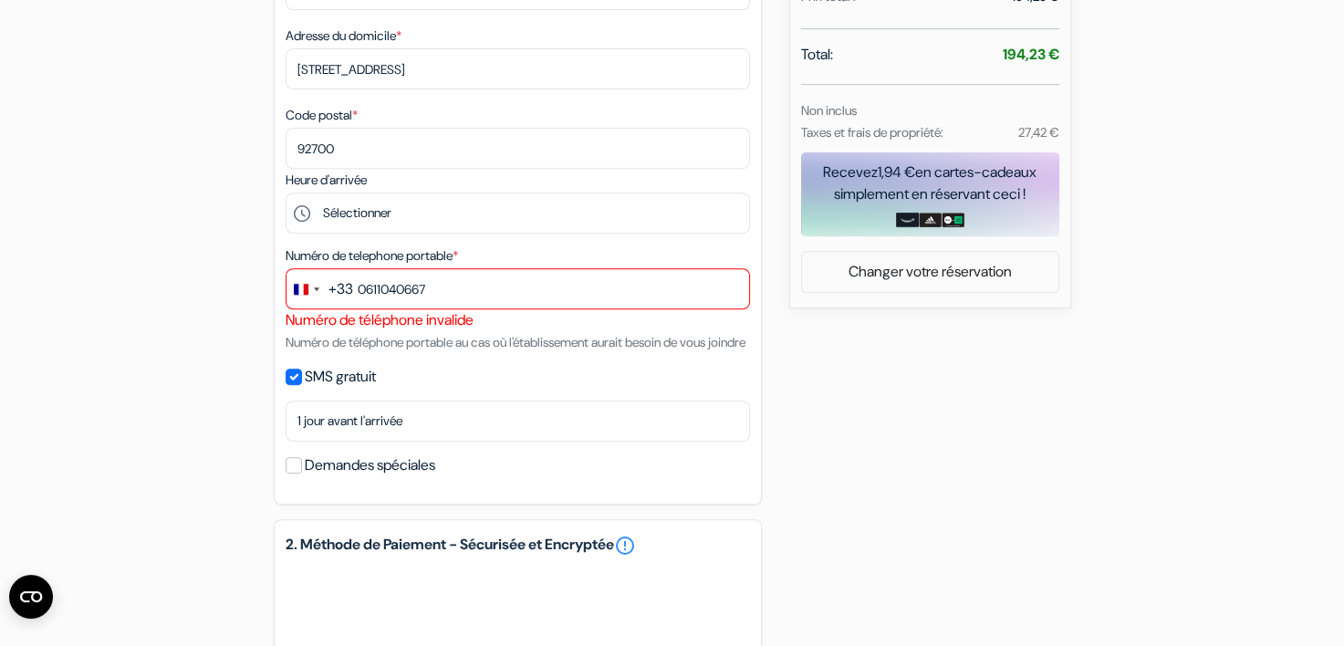
click at [203, 281] on div "add_box [GEOGRAPHIC_DATA] Rue [PERSON_NAME] est, [GEOGRAPHIC_DATA], [GEOGRAPHIC…" at bounding box center [672, 275] width 1205 height 1572
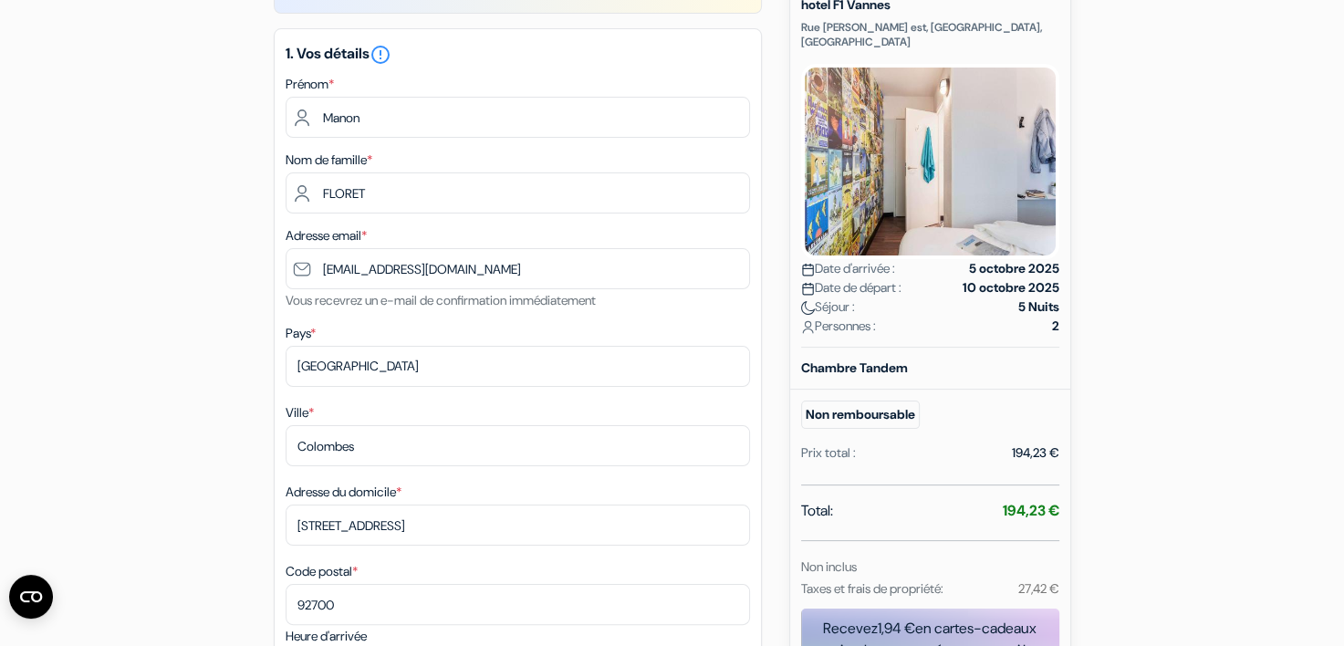
scroll to position [0, 0]
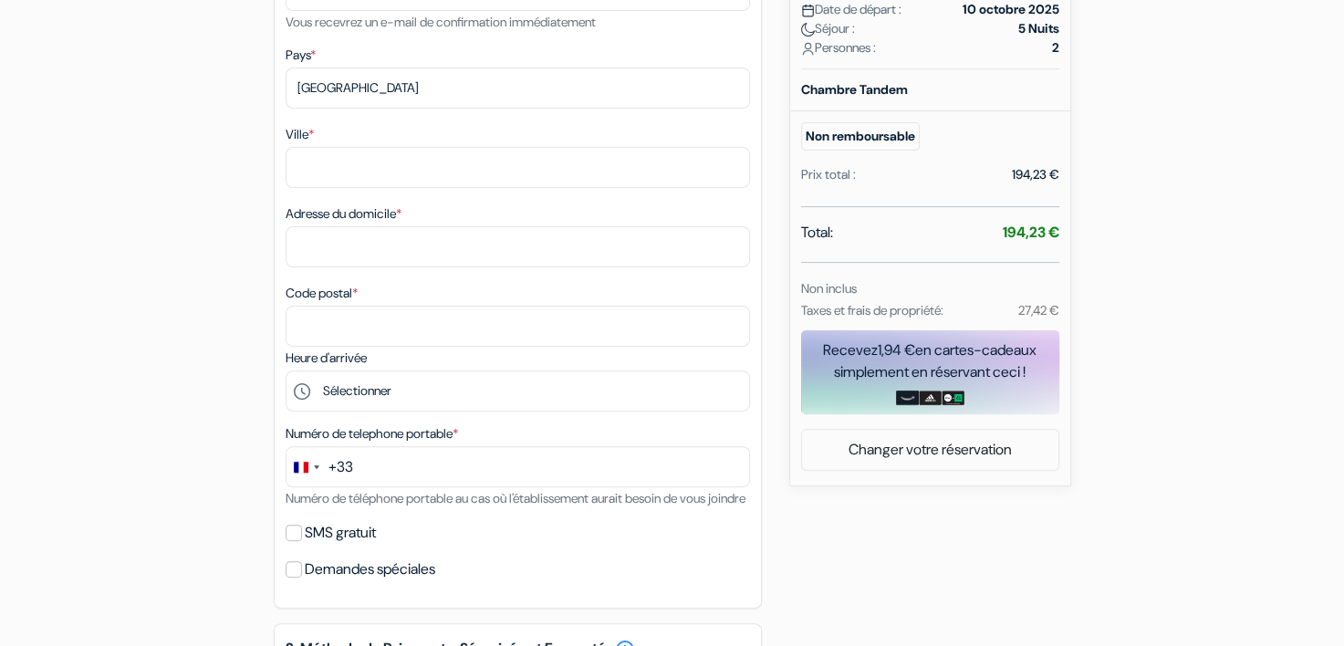
scroll to position [548, 0]
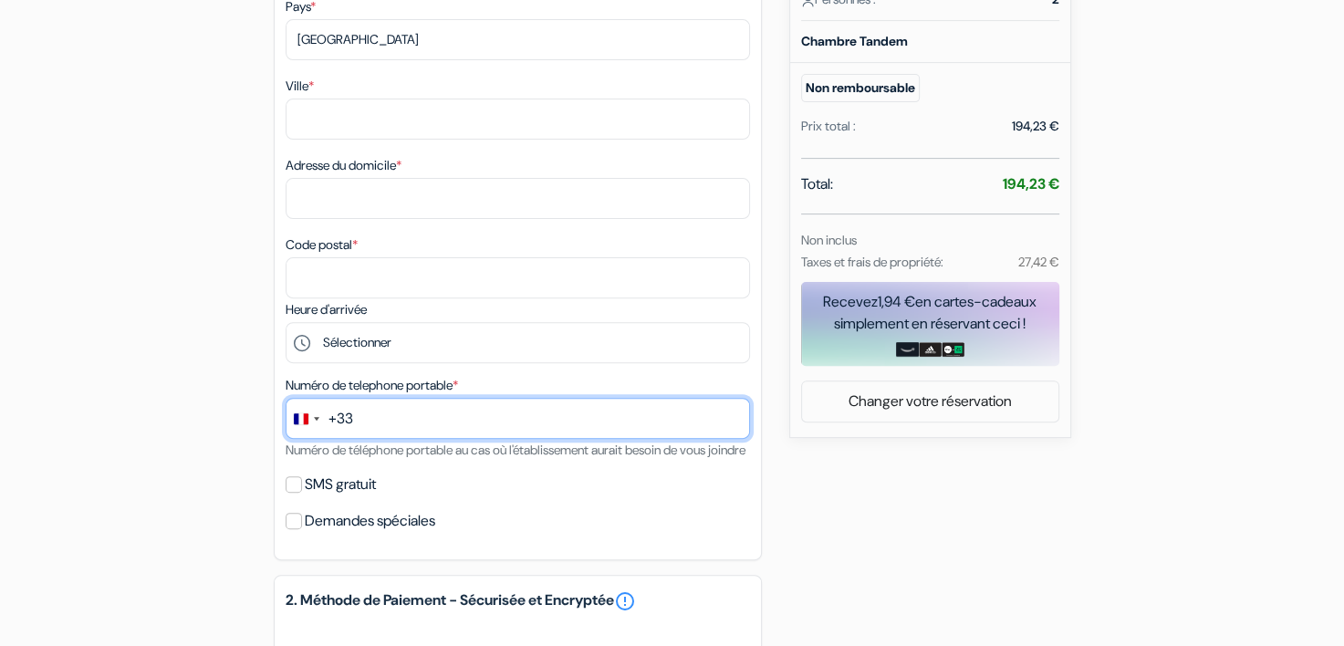
click at [369, 421] on input "text" at bounding box center [518, 418] width 465 height 41
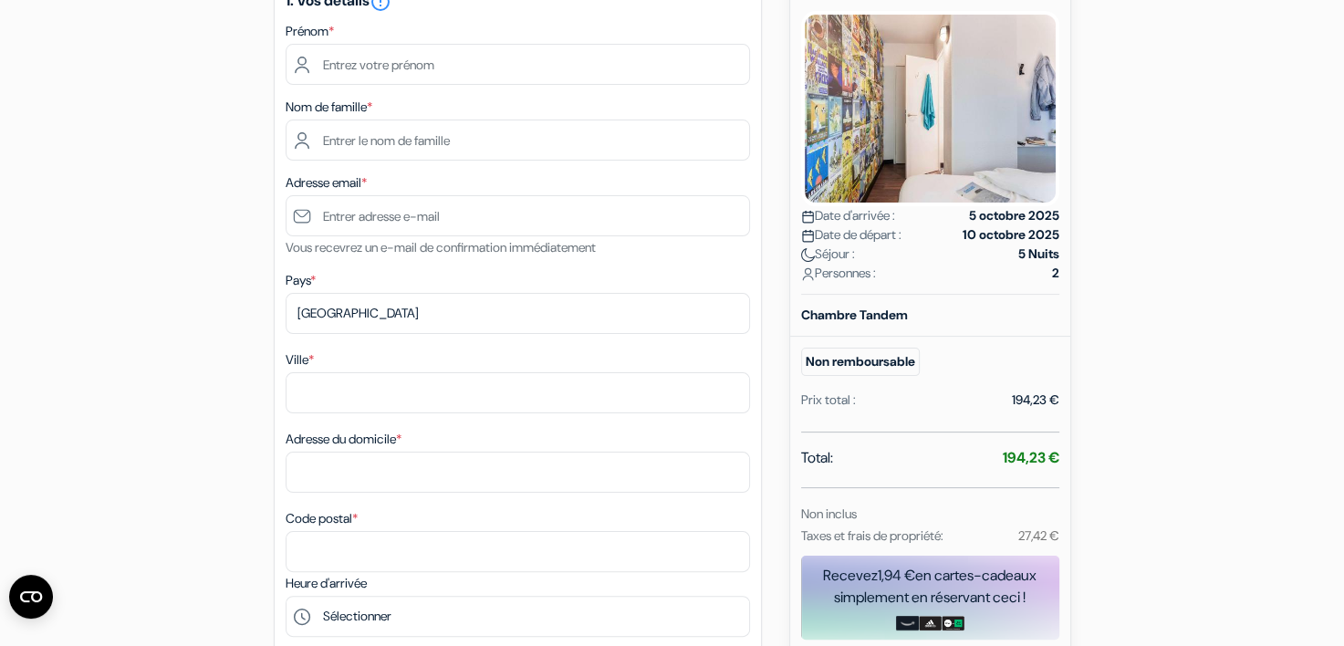
scroll to position [183, 0]
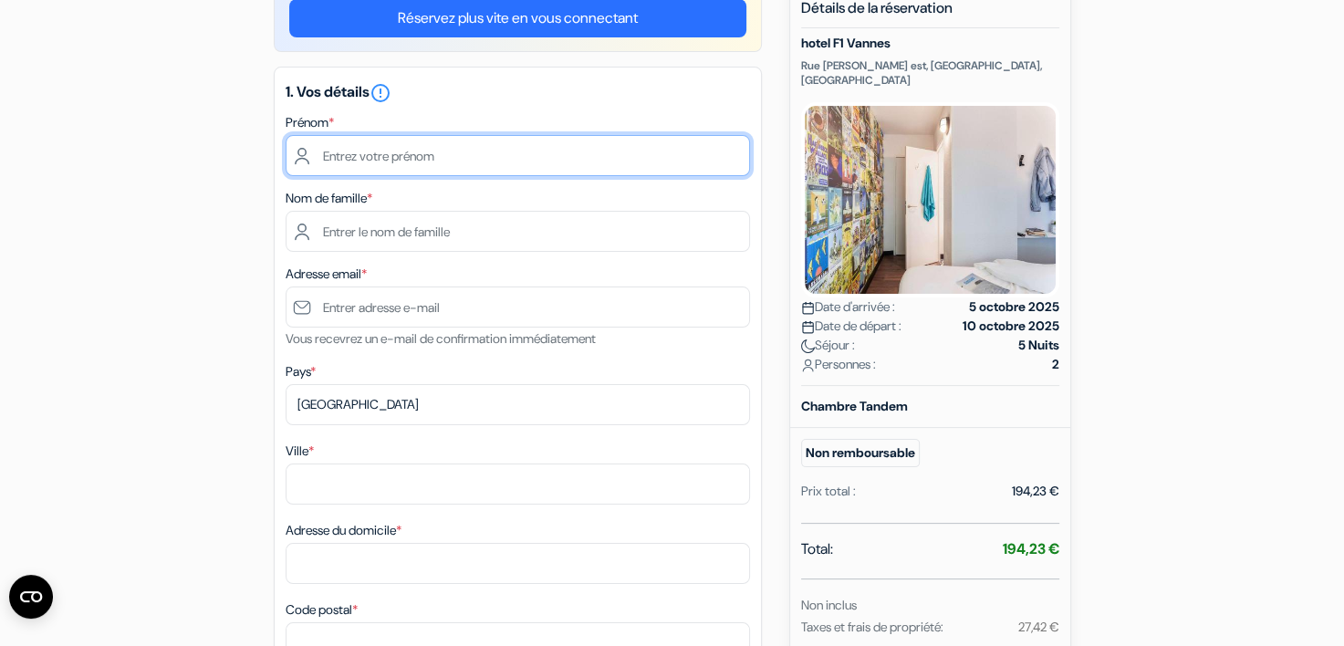
click at [395, 156] on input "text" at bounding box center [518, 155] width 465 height 41
type input "Eric"
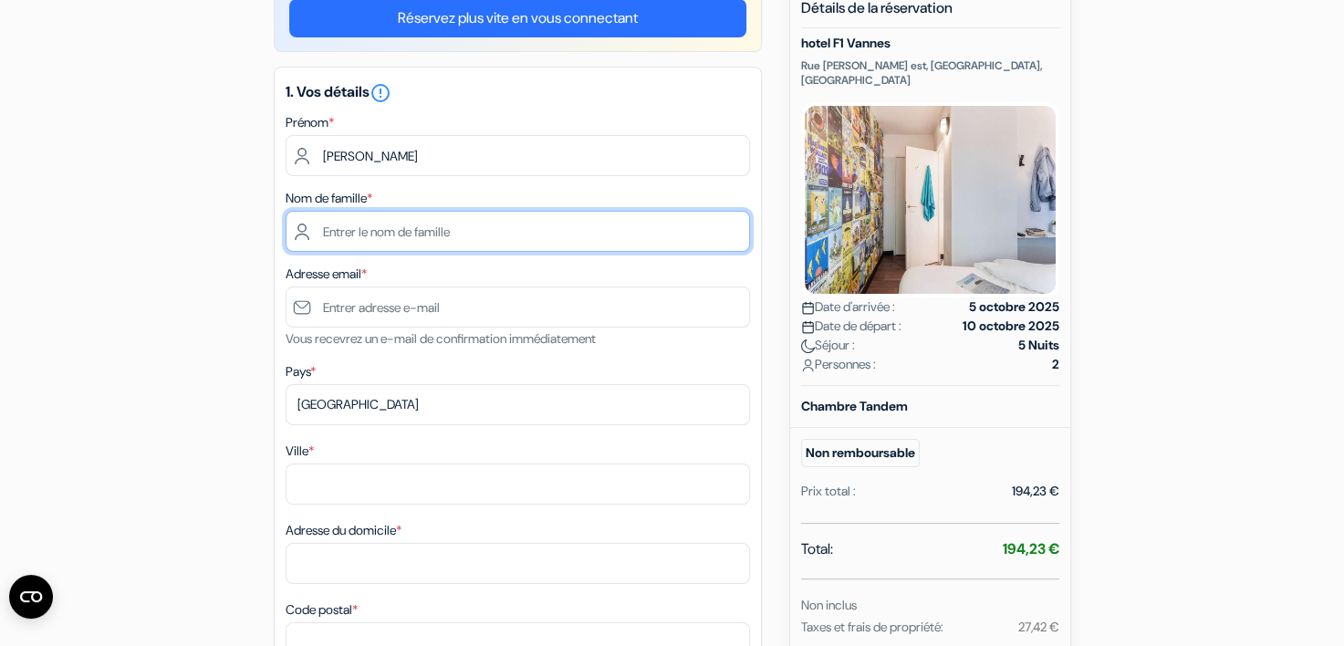
type input "floret"
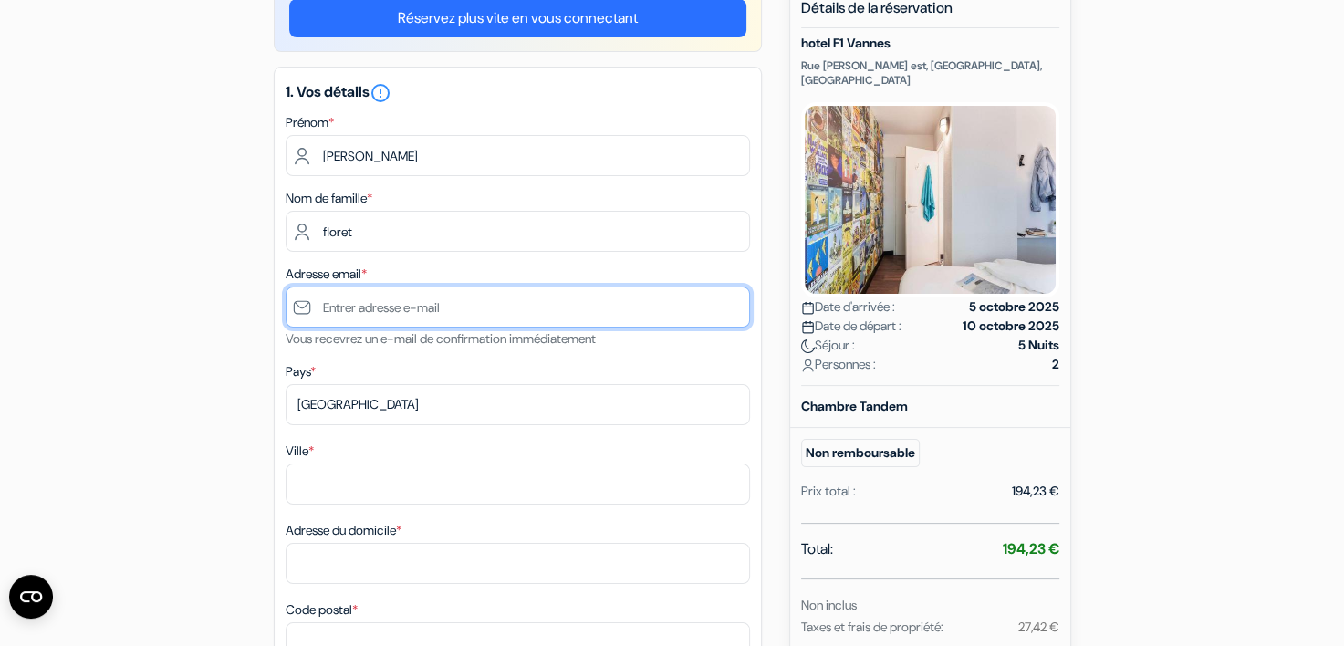
type input "efloret@wanadoo.fr"
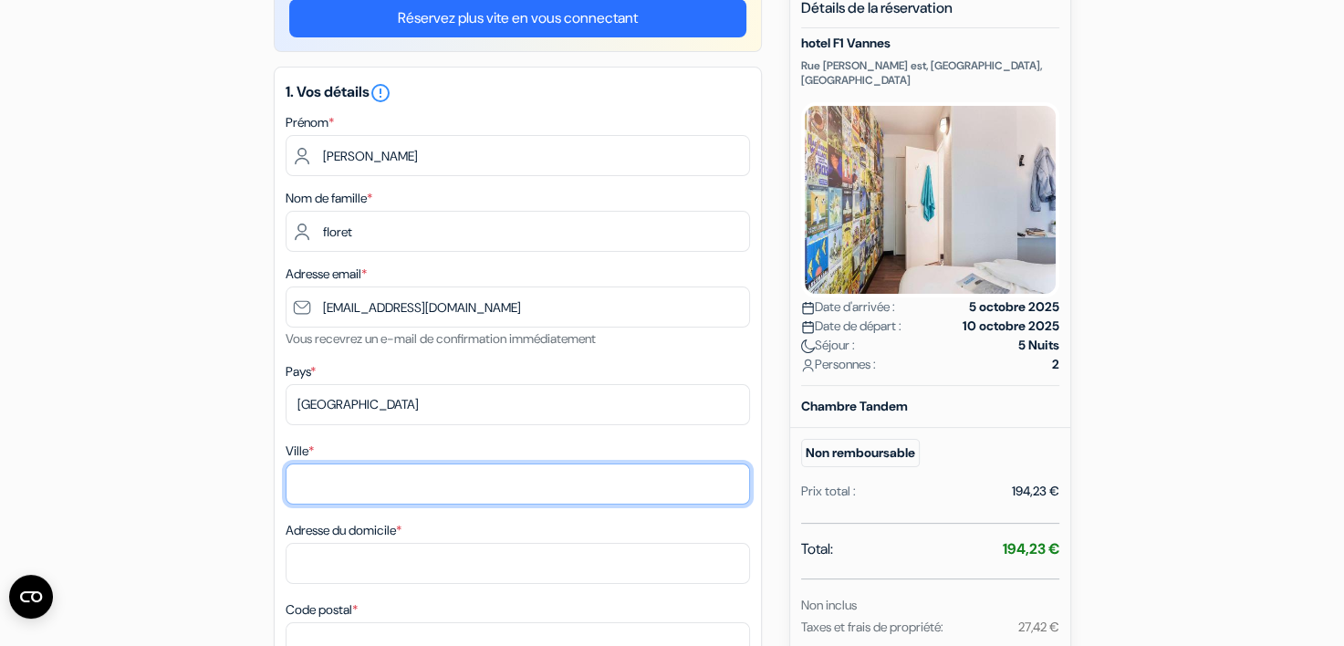
type input "Paris"
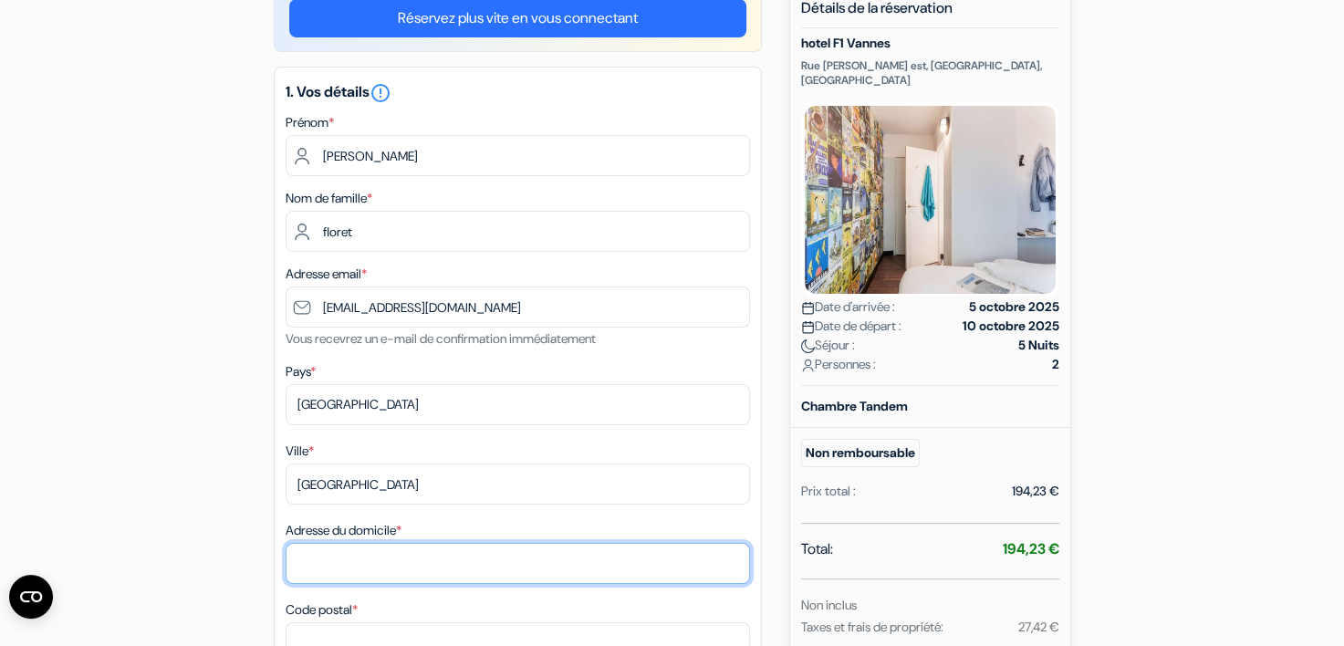
type input "10 Rue De Civry , Paris , France"
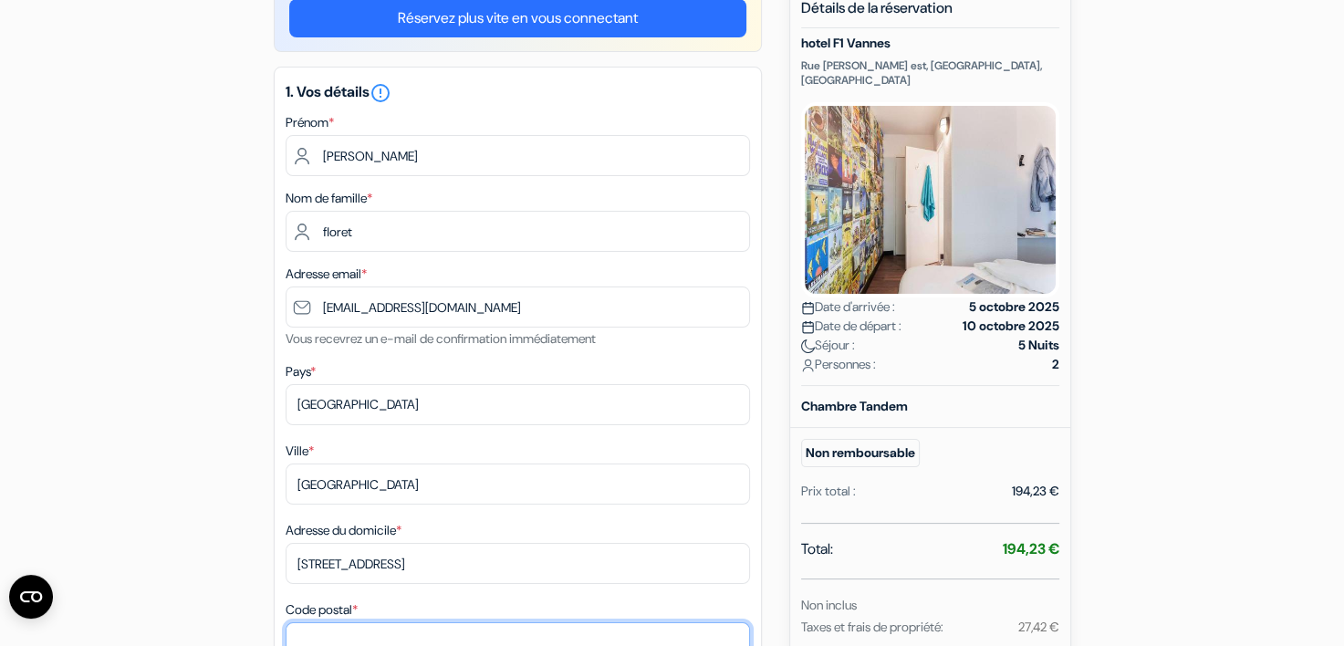
type input "75016"
type input "+33688222316"
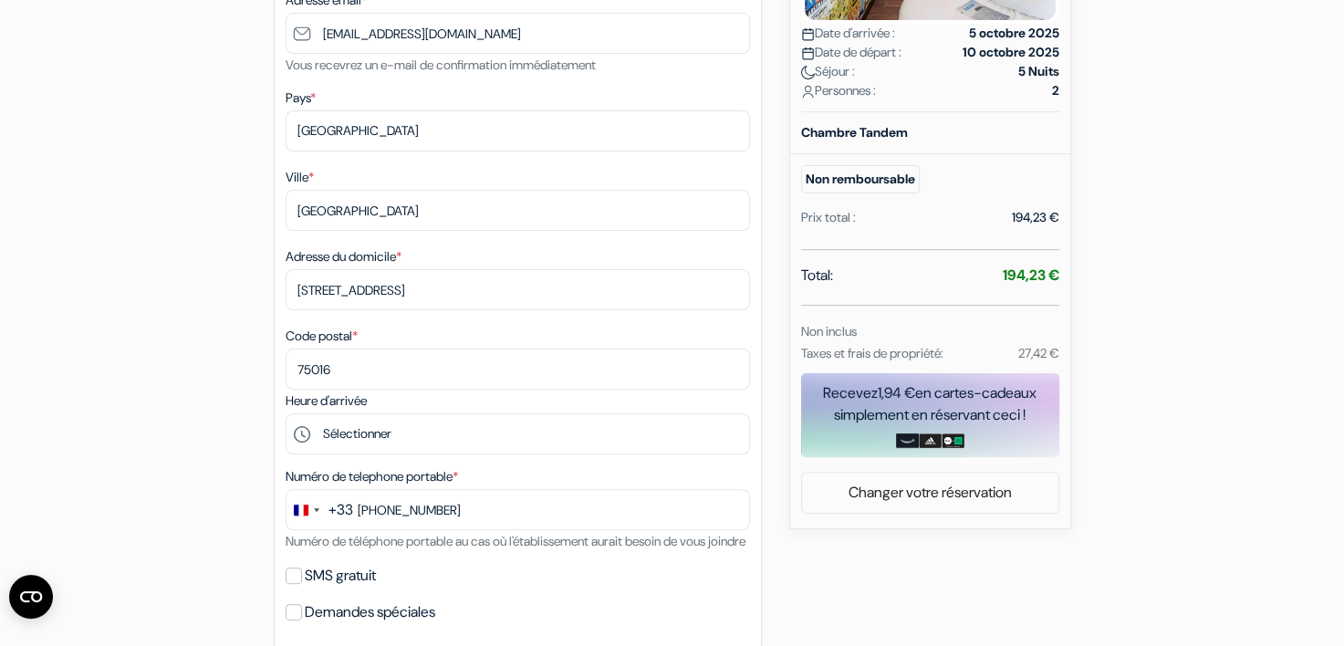
scroll to position [548, 0]
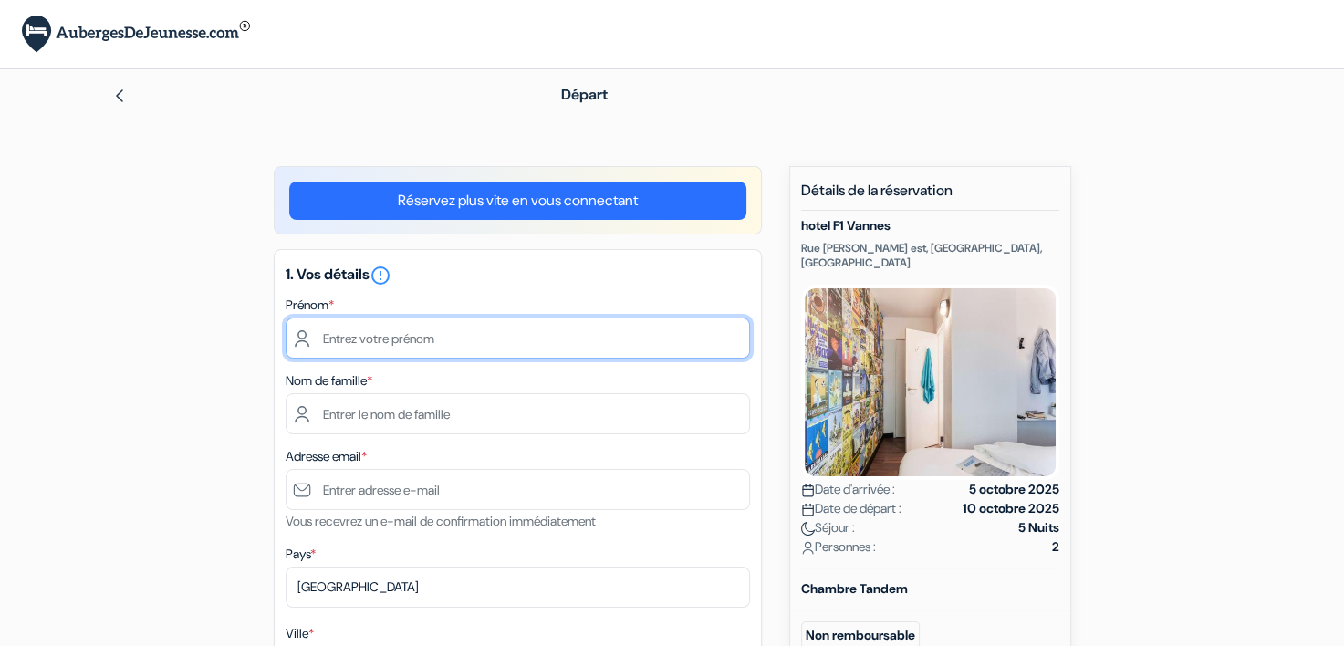
click at [362, 331] on input "text" at bounding box center [518, 338] width 465 height 41
click at [365, 339] on input "text" at bounding box center [518, 338] width 465 height 41
type input "Manon"
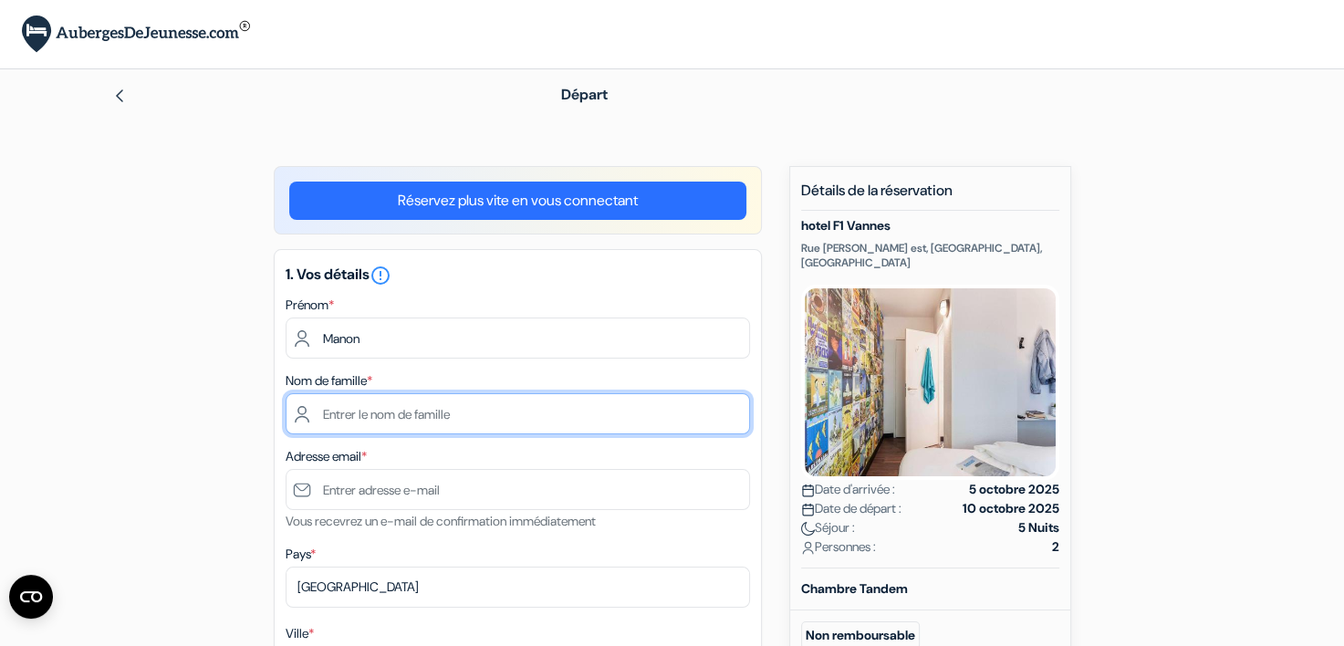
type input "FLORET"
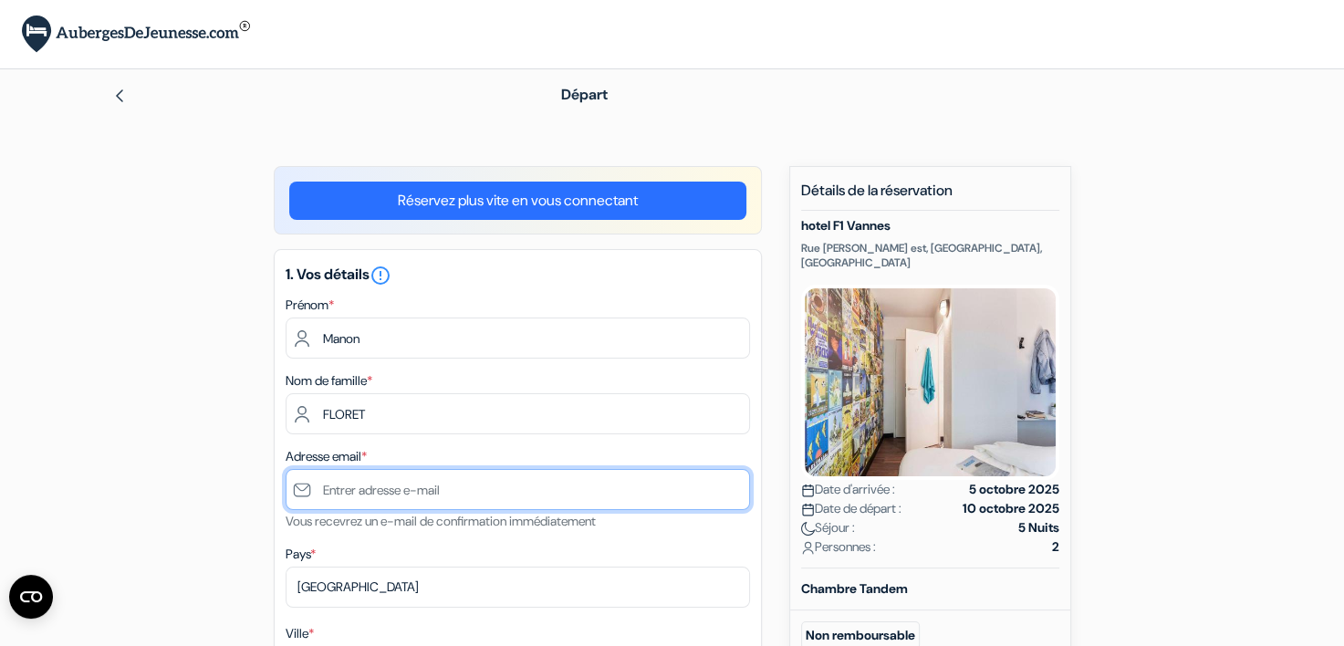
type input "[EMAIL_ADDRESS][DOMAIN_NAME]"
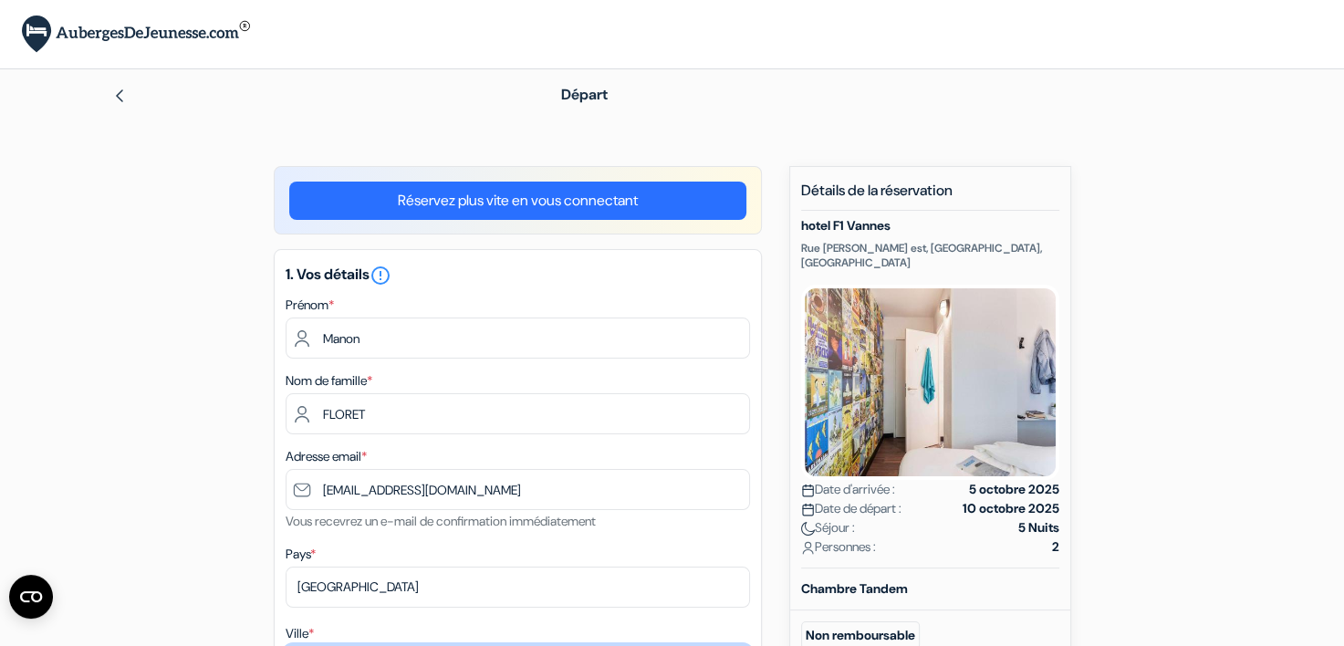
type input "Colombes"
type input "[STREET_ADDRESS]"
type input "92700"
type input "[PHONE_NUMBER]"
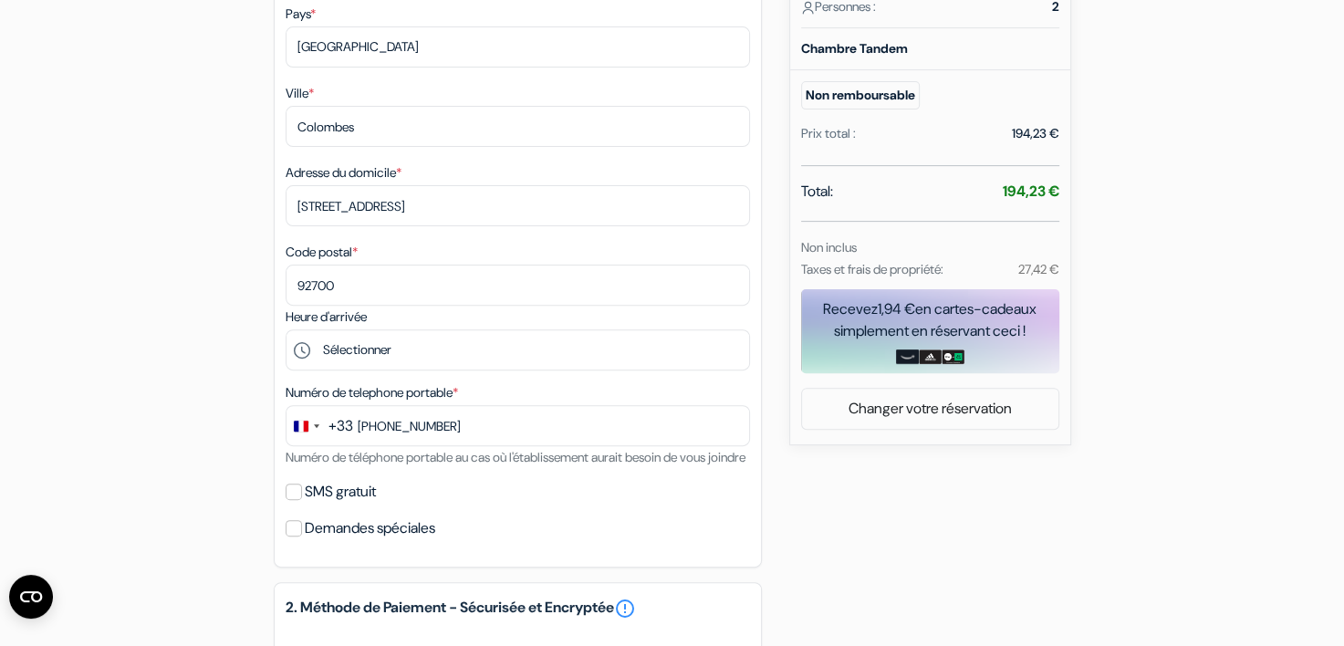
scroll to position [548, 0]
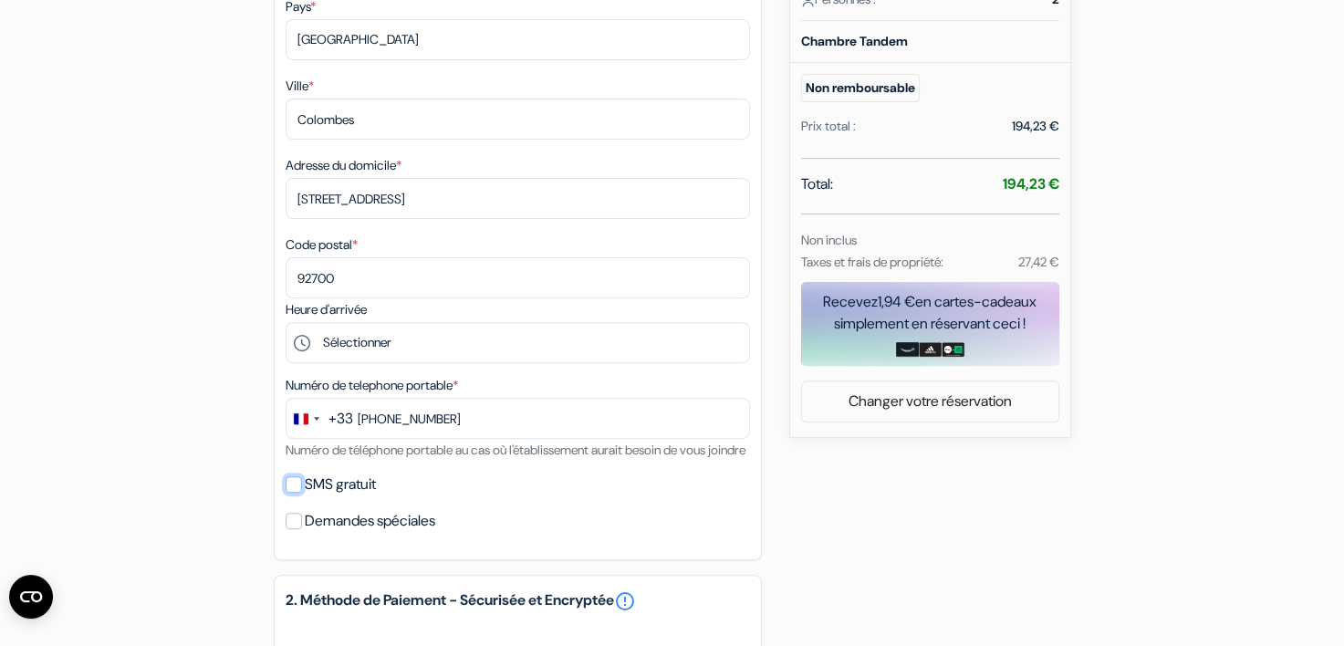
click at [291, 493] on input "SMS gratuit" at bounding box center [294, 484] width 16 height 16
checkbox input "true"
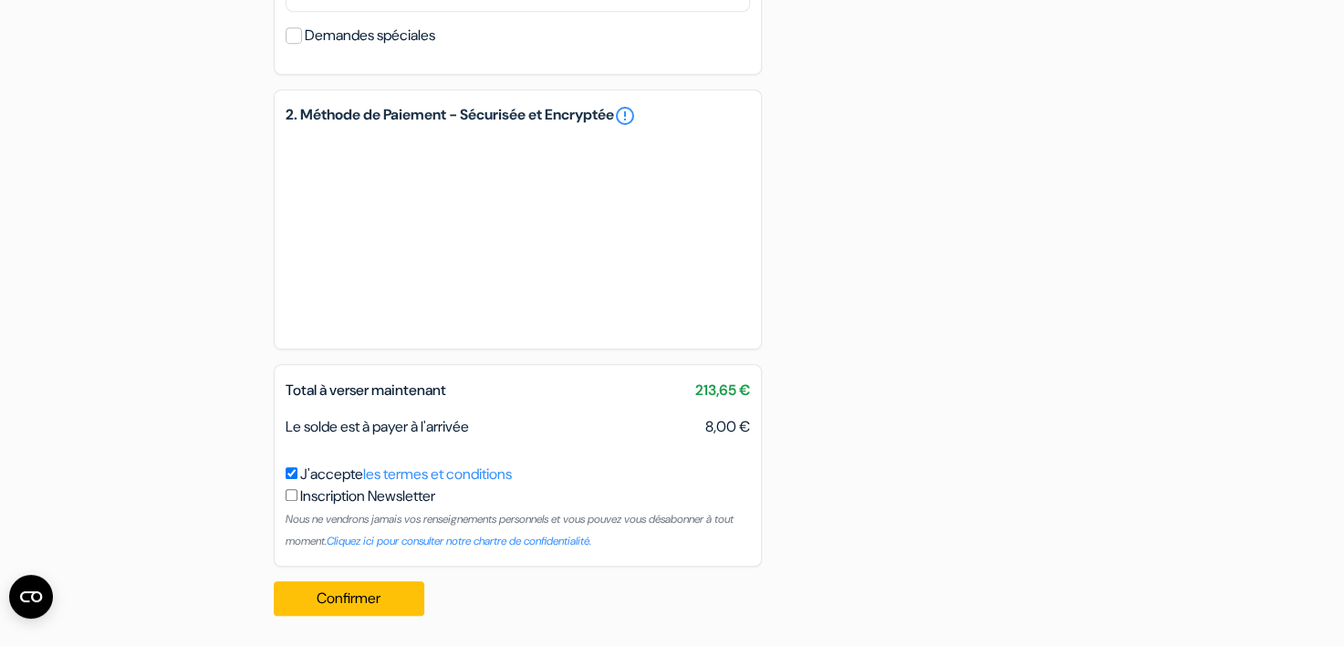
scroll to position [1112, 0]
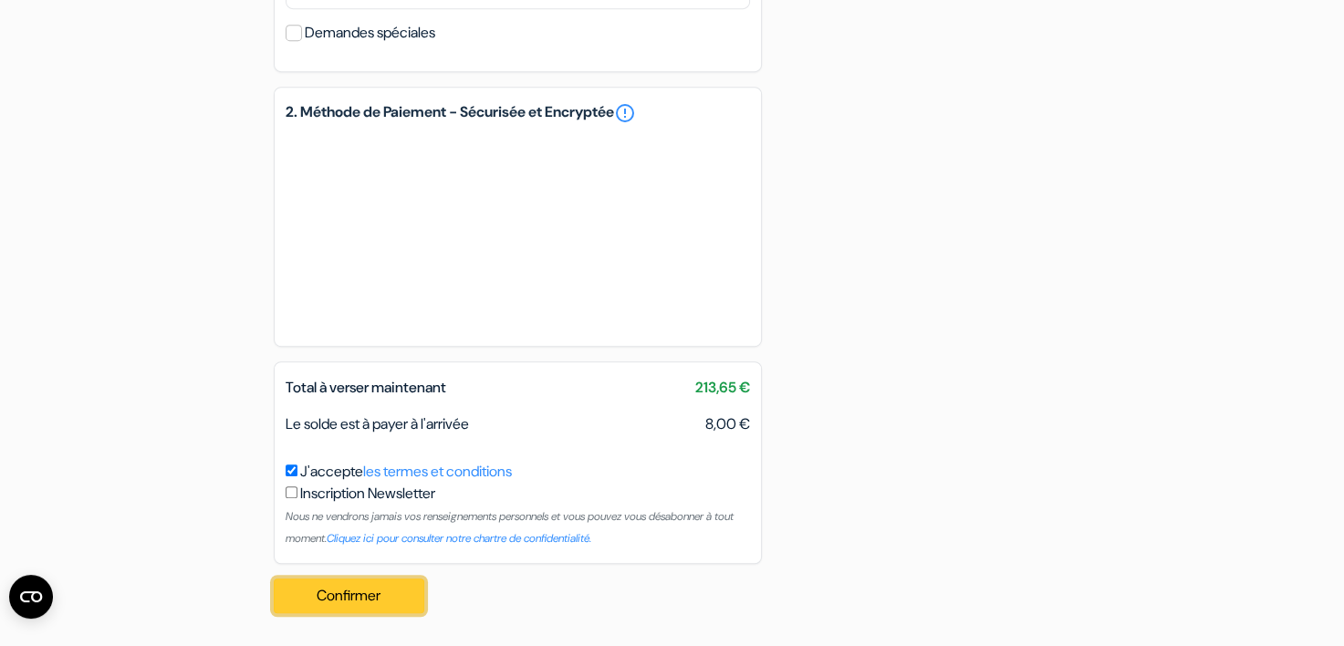
click at [314, 599] on button "Confirmer Loading..." at bounding box center [350, 596] width 152 height 35
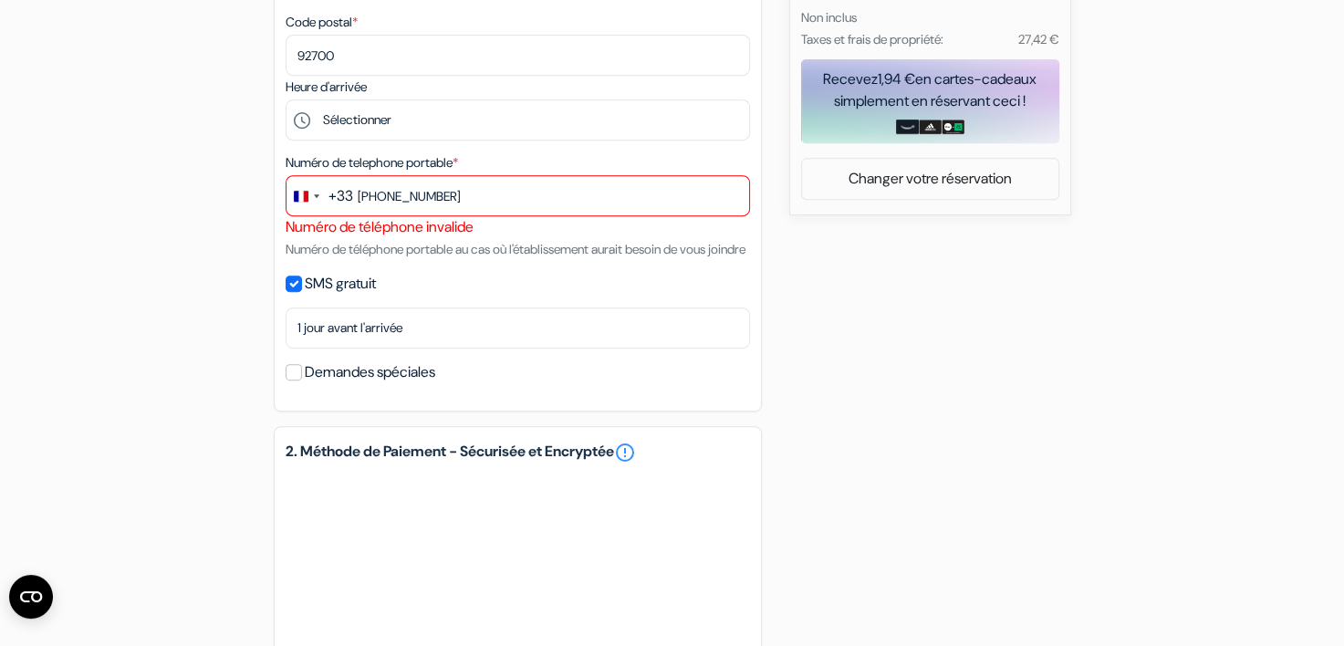
scroll to position [768, 0]
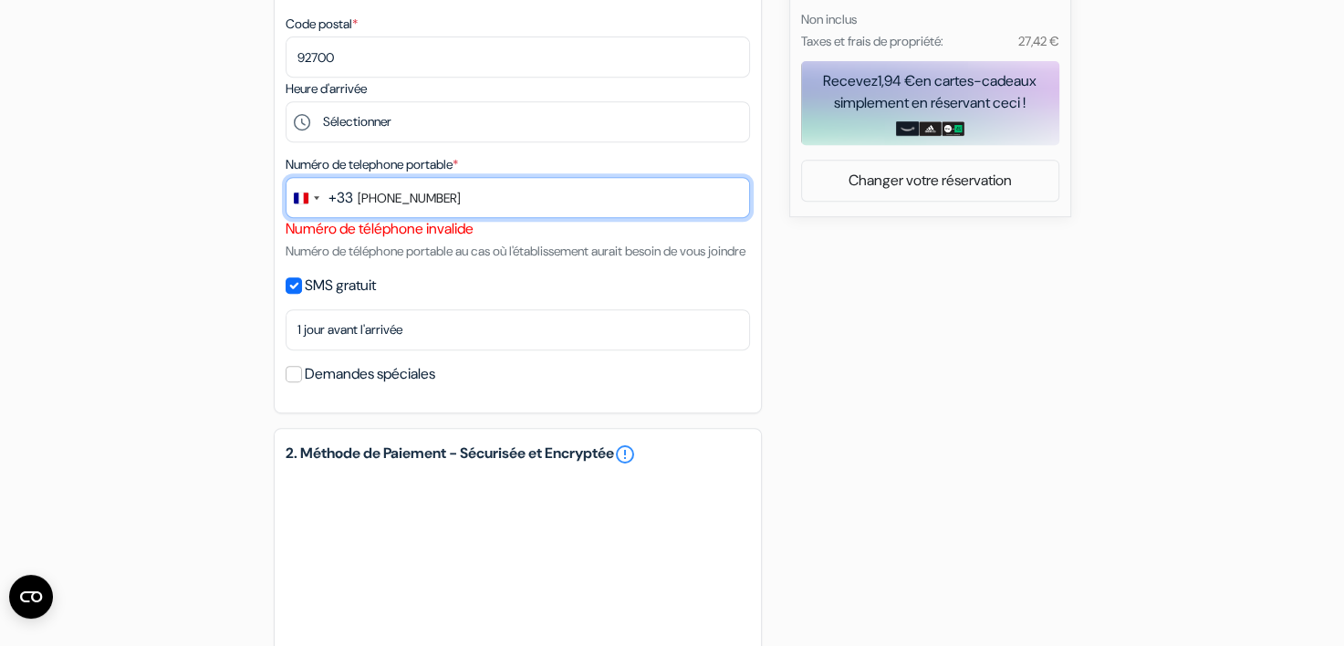
click at [379, 199] on input "[PHONE_NUMBER]" at bounding box center [518, 197] width 465 height 41
type input "611040667"
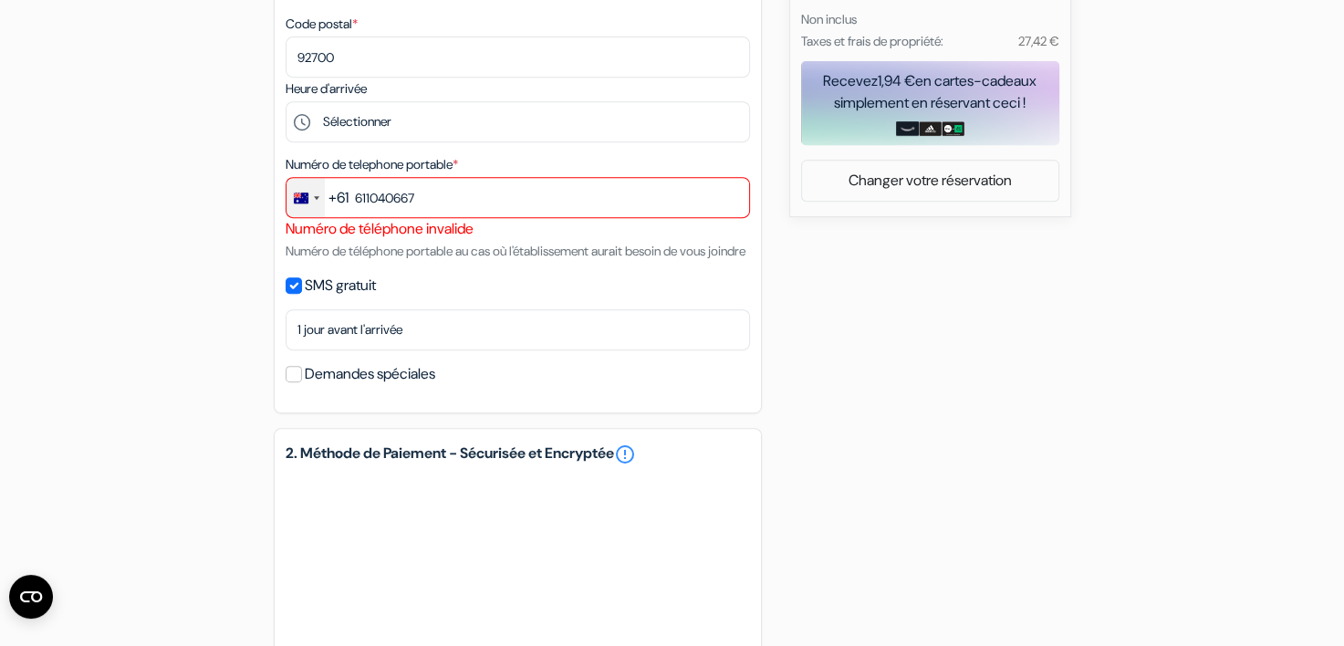
click at [317, 200] on div "Change country, selected Australia (+61)" at bounding box center [316, 198] width 5 height 4
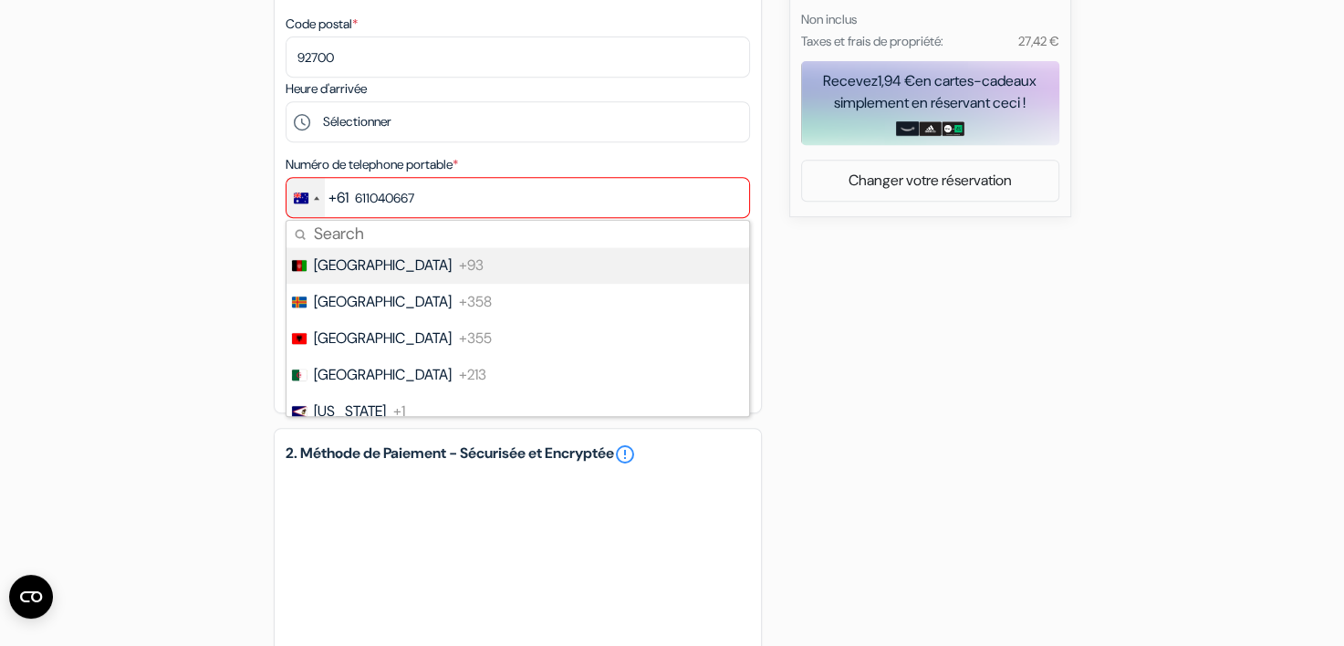
click at [317, 233] on input "Search" at bounding box center [518, 234] width 463 height 26
click at [340, 259] on span "[GEOGRAPHIC_DATA]" at bounding box center [383, 266] width 138 height 22
type input "+33"
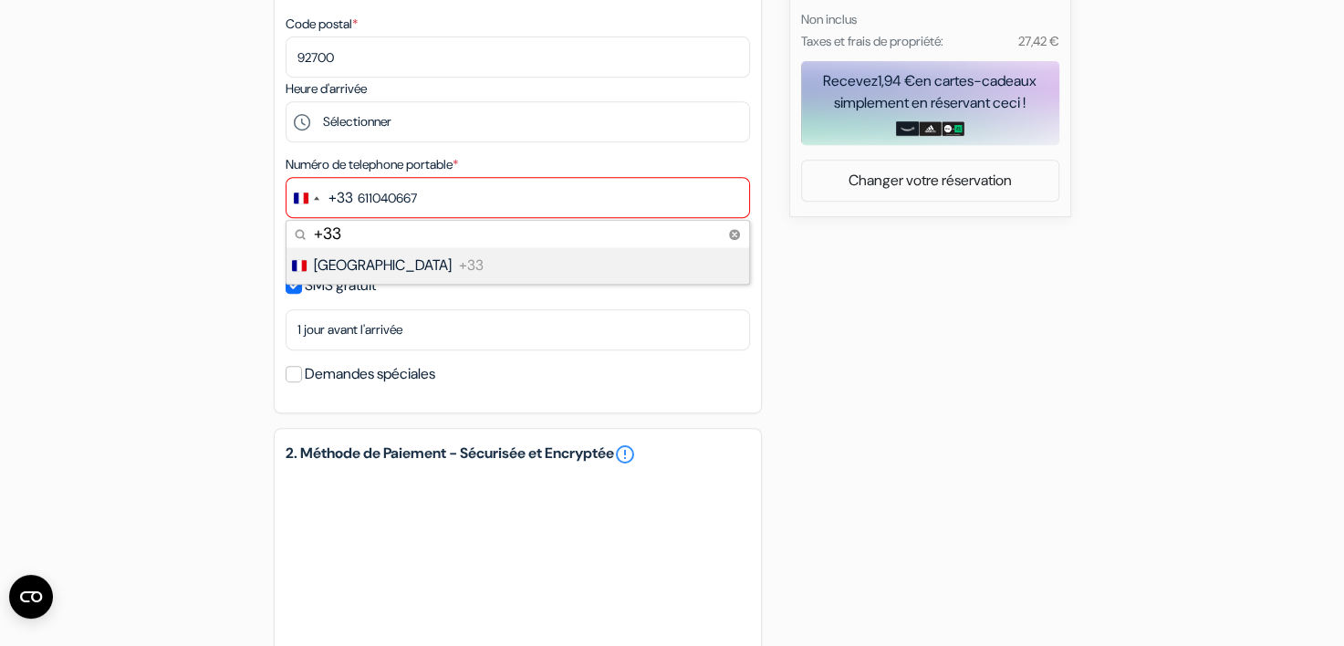
click at [157, 259] on div "add_box [GEOGRAPHIC_DATA] Rue [PERSON_NAME] est, [GEOGRAPHIC_DATA], [GEOGRAPHIC…" at bounding box center [672, 184] width 1205 height 1572
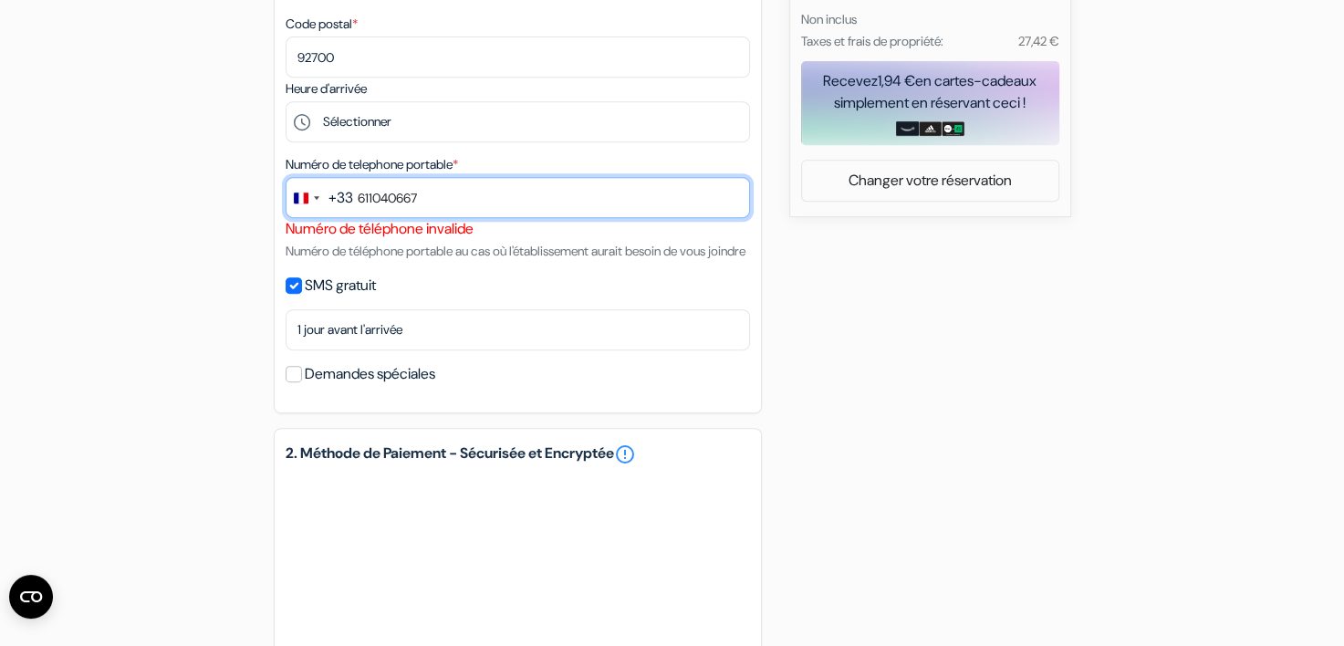
drag, startPoint x: 356, startPoint y: 196, endPoint x: 392, endPoint y: 193, distance: 36.6
click at [356, 196] on input "611040667" at bounding box center [518, 197] width 465 height 41
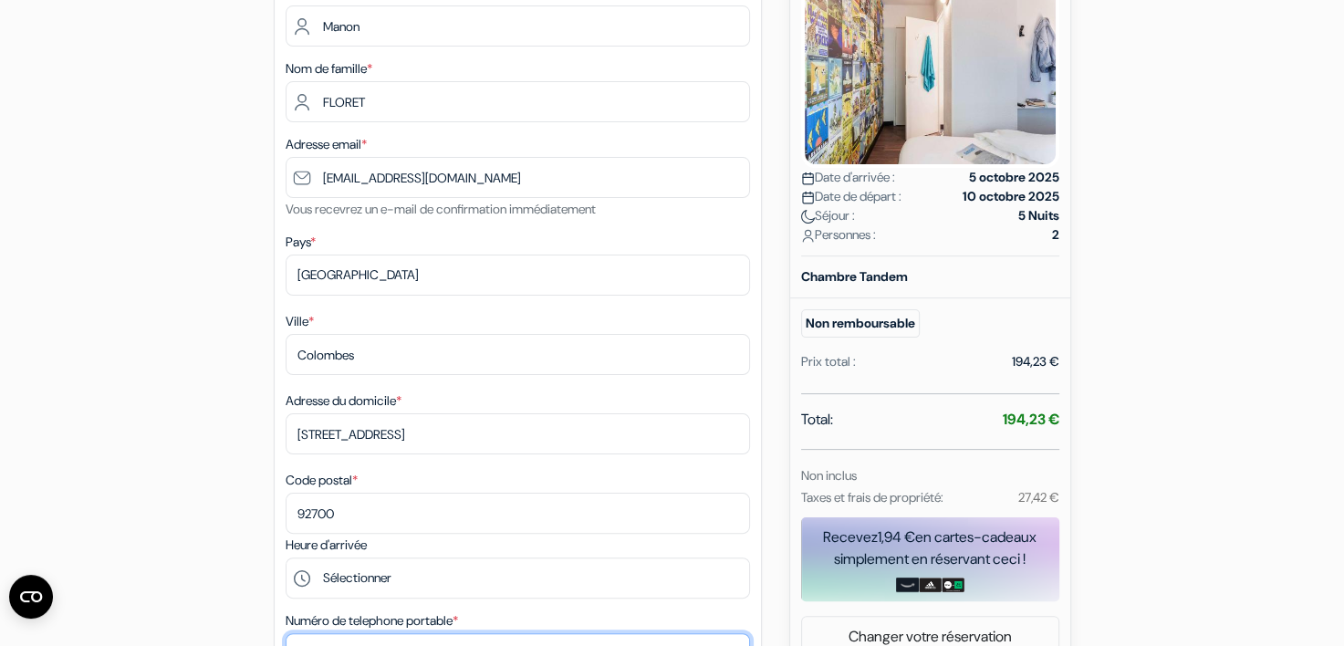
scroll to position [0, 0]
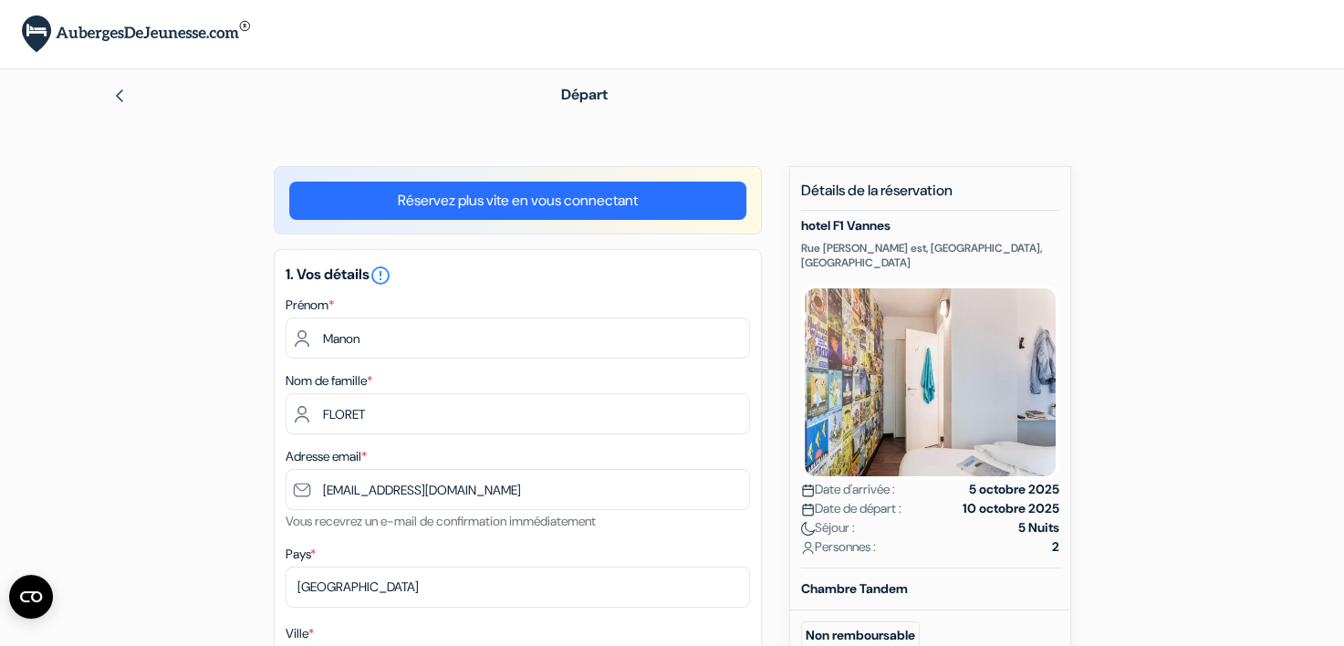
type input "0611040667"
click at [413, 204] on link "Réservez plus vite en vous connectant" at bounding box center [517, 201] width 457 height 38
